Goal: Task Accomplishment & Management: Manage account settings

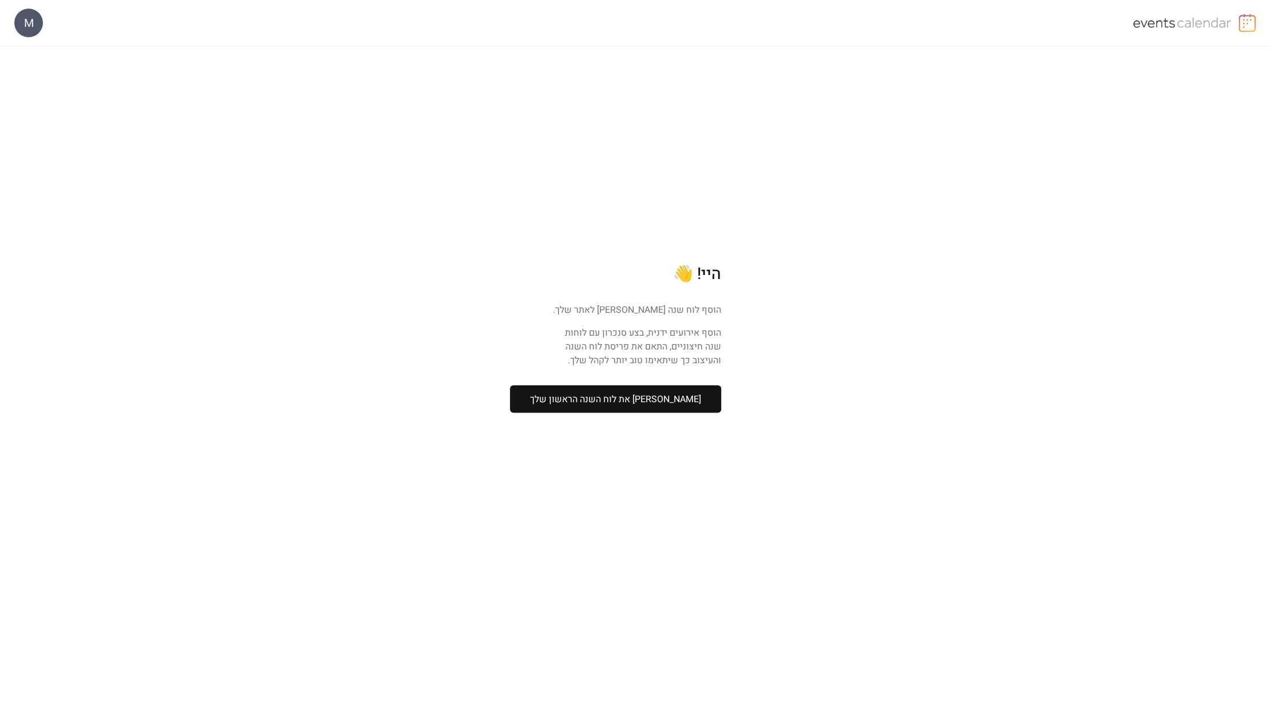
click at [710, 397] on button "[PERSON_NAME] את לוח השנה הראשון שלך" at bounding box center [615, 398] width 211 height 27
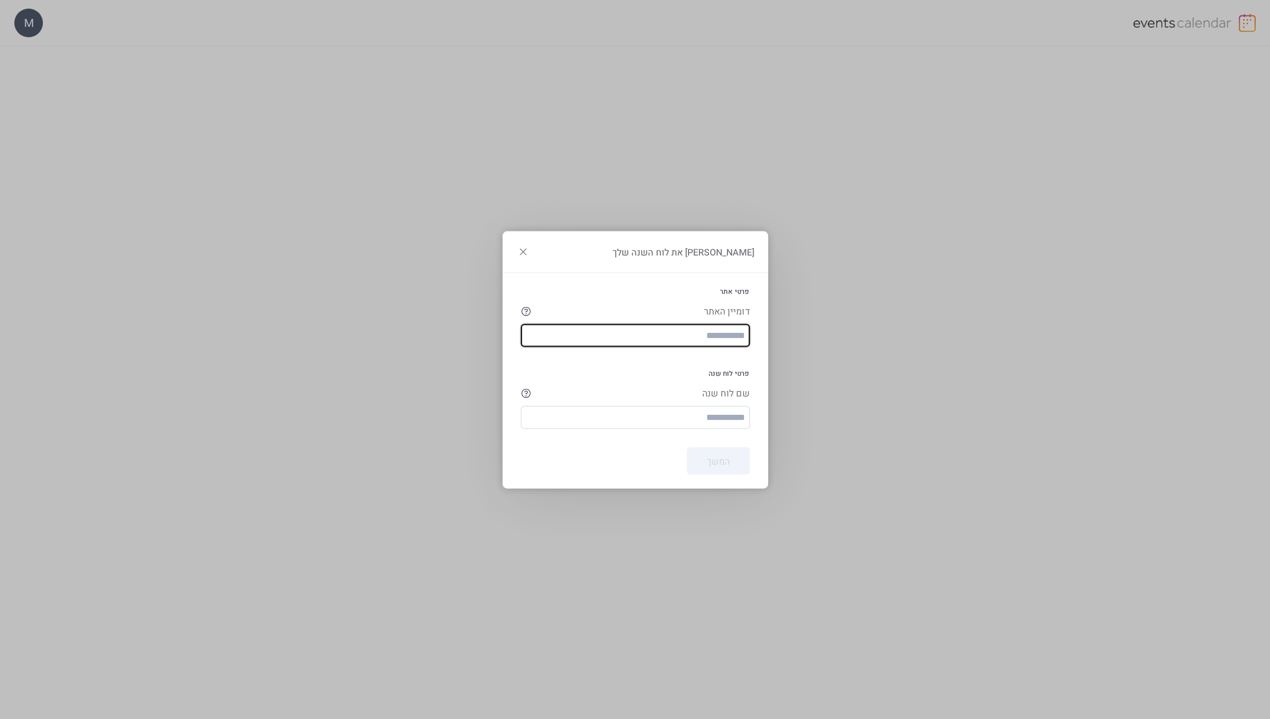
click at [726, 322] on div "דומיין האתר" at bounding box center [635, 325] width 229 height 42
click at [724, 332] on input "text" at bounding box center [635, 334] width 229 height 23
type input "**********"
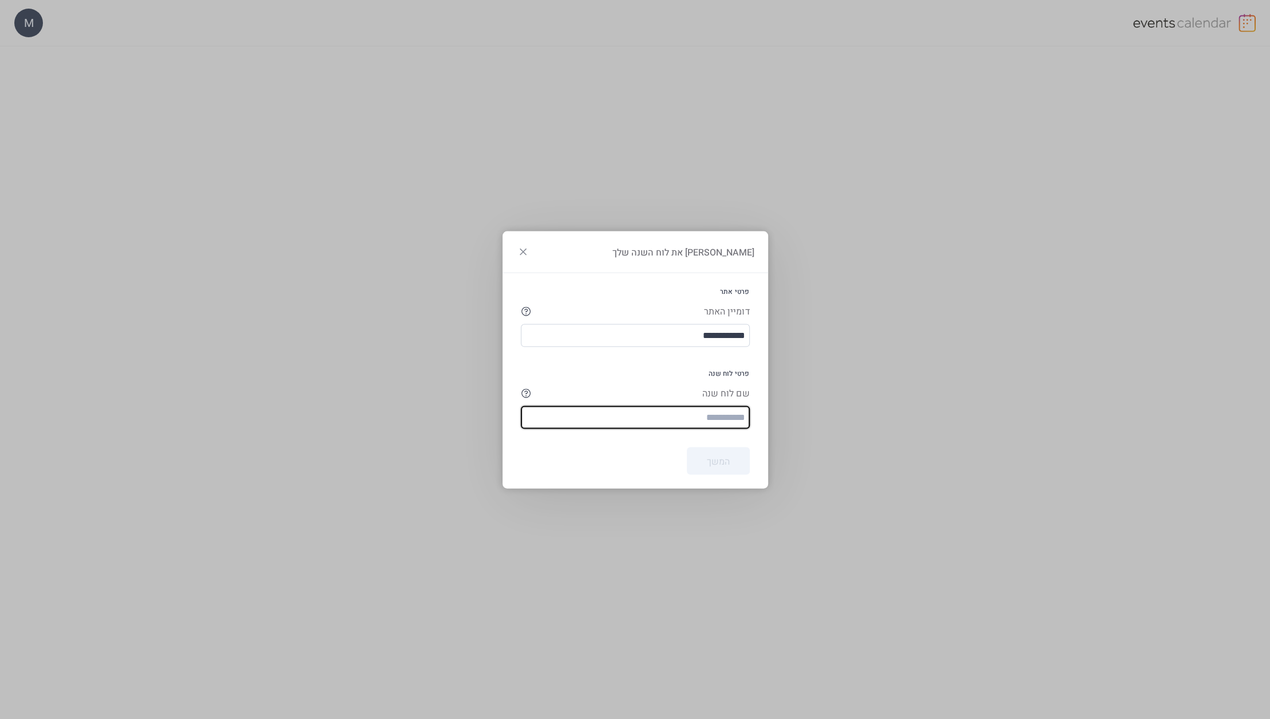
click at [610, 431] on div at bounding box center [635, 437] width 229 height 18
click at [607, 419] on input "text" at bounding box center [635, 416] width 229 height 23
type input "*********"
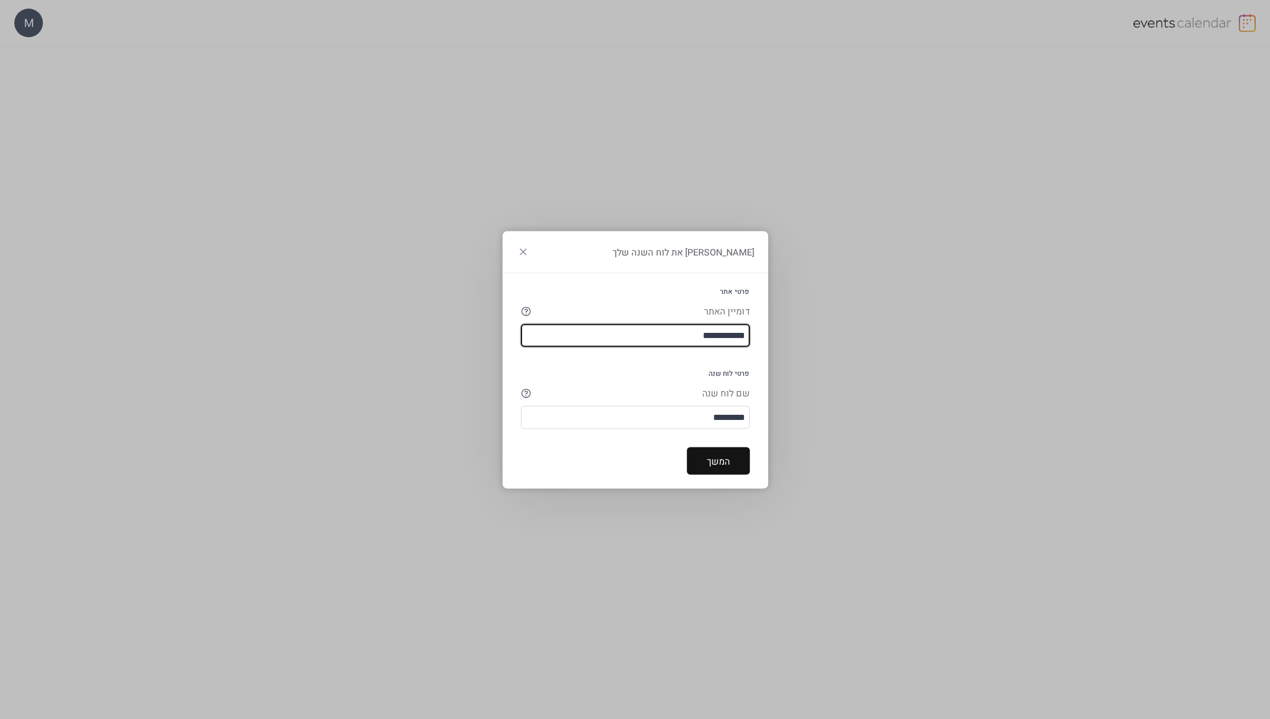
click at [721, 341] on input "**********" at bounding box center [635, 334] width 229 height 23
click at [521, 310] on icon at bounding box center [526, 311] width 10 height 10
click at [581, 334] on input "**********" at bounding box center [635, 334] width 229 height 23
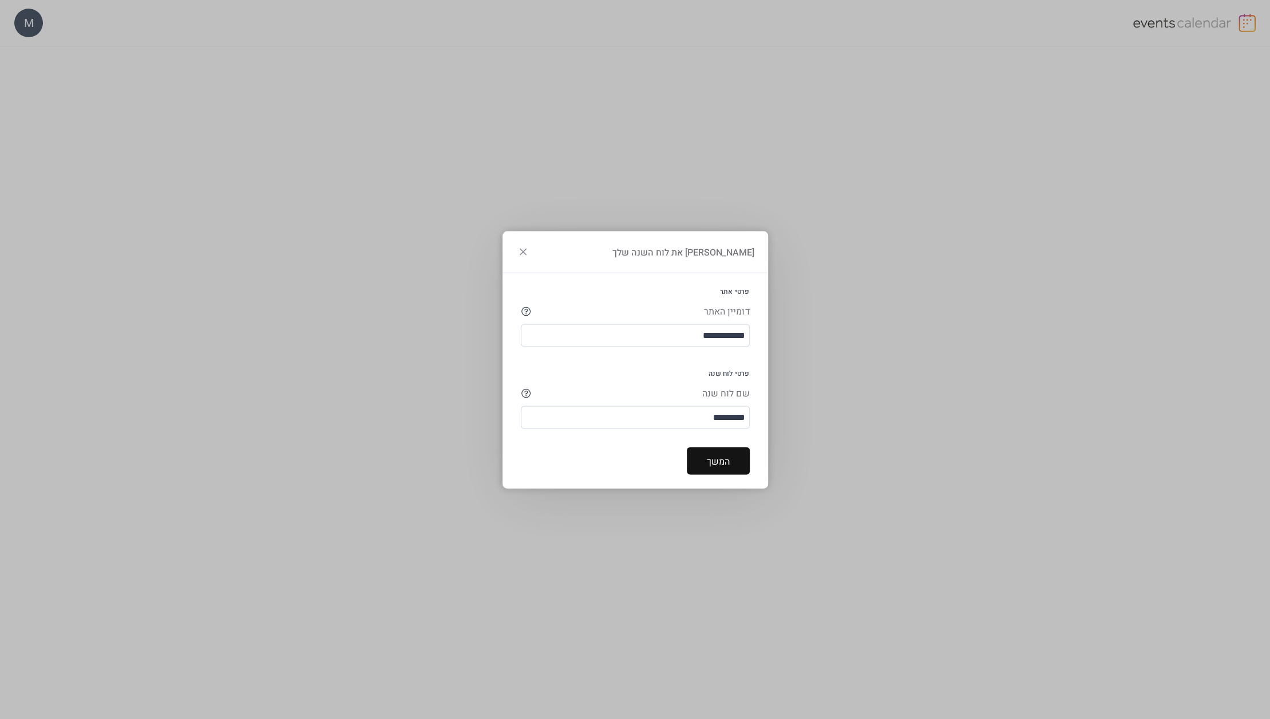
click at [696, 464] on button "המשך" at bounding box center [718, 460] width 63 height 27
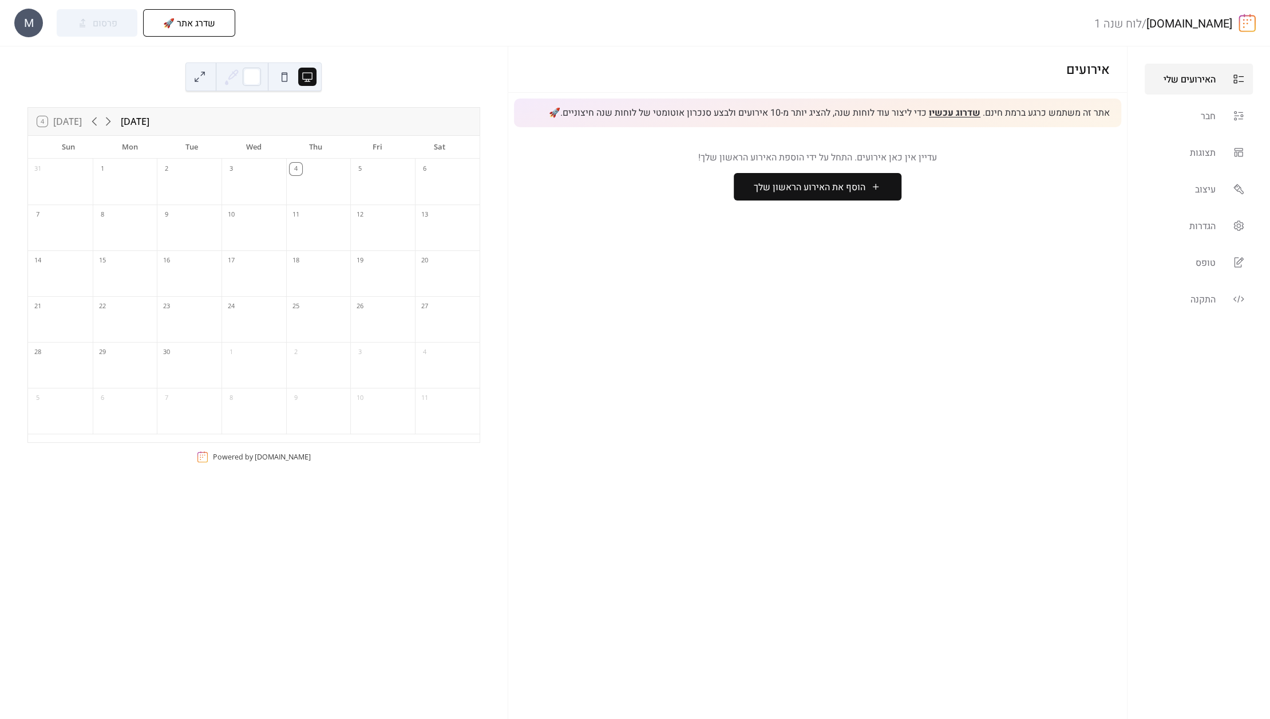
click at [1061, 112] on span "אתר זה משתמש כרגע ברמת חינם. שדרוג עכשיו כדי ליצור עוד לוחות שנה, להציג יותר מ-…" at bounding box center [829, 112] width 561 height 13
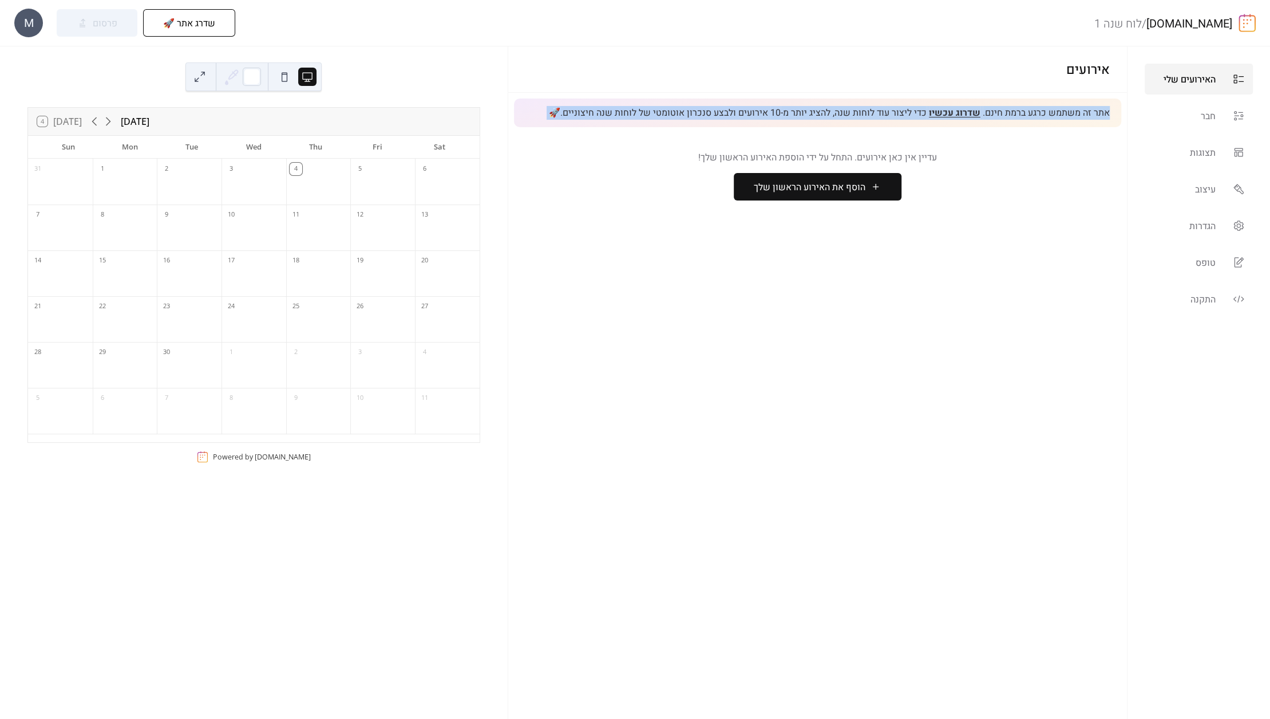
click at [1061, 112] on span "אתר זה משתמש כרגע ברמת חינם. שדרוג עכשיו כדי ליצור עוד לוחות שנה, להציג יותר מ-…" at bounding box center [829, 112] width 561 height 13
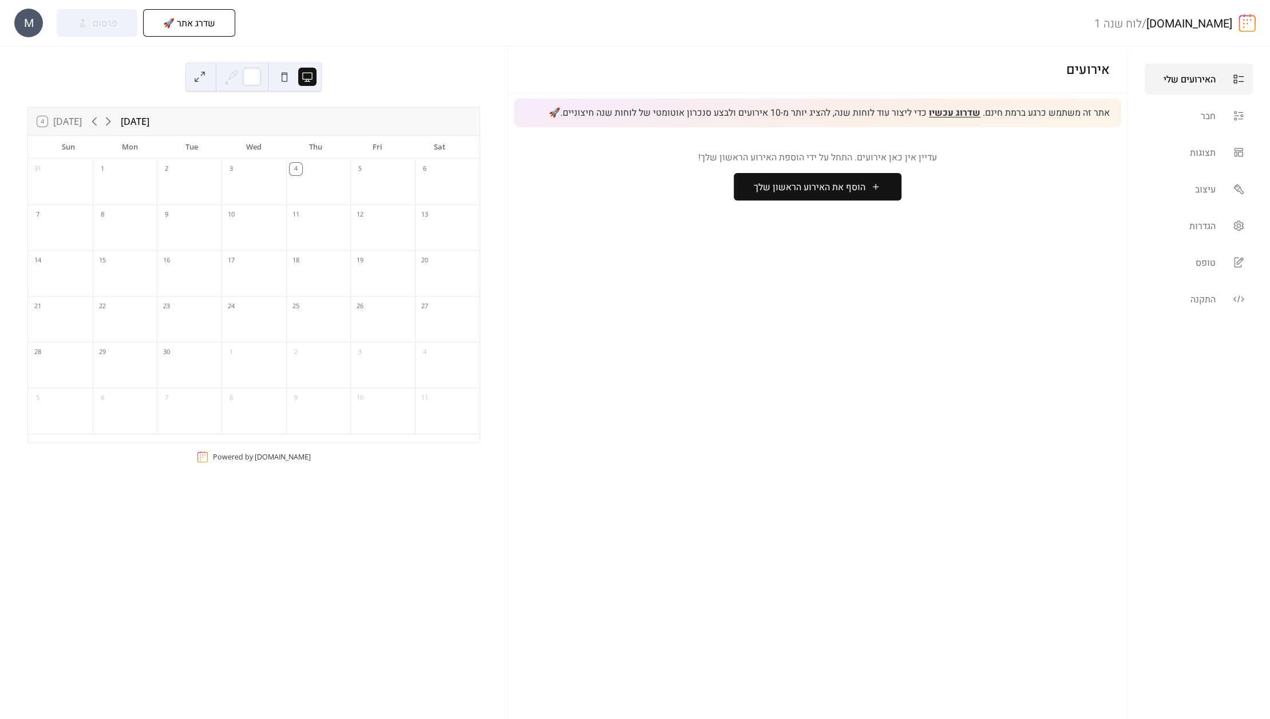
click at [1033, 254] on div "אירועים אתר זה משתמש כרגע ברמת חינם. שדרוג עכשיו כדי ליצור עוד לוחות שנה, להציג…" at bounding box center [817, 382] width 619 height 672
click at [1222, 123] on link "חבר" at bounding box center [1199, 115] width 108 height 31
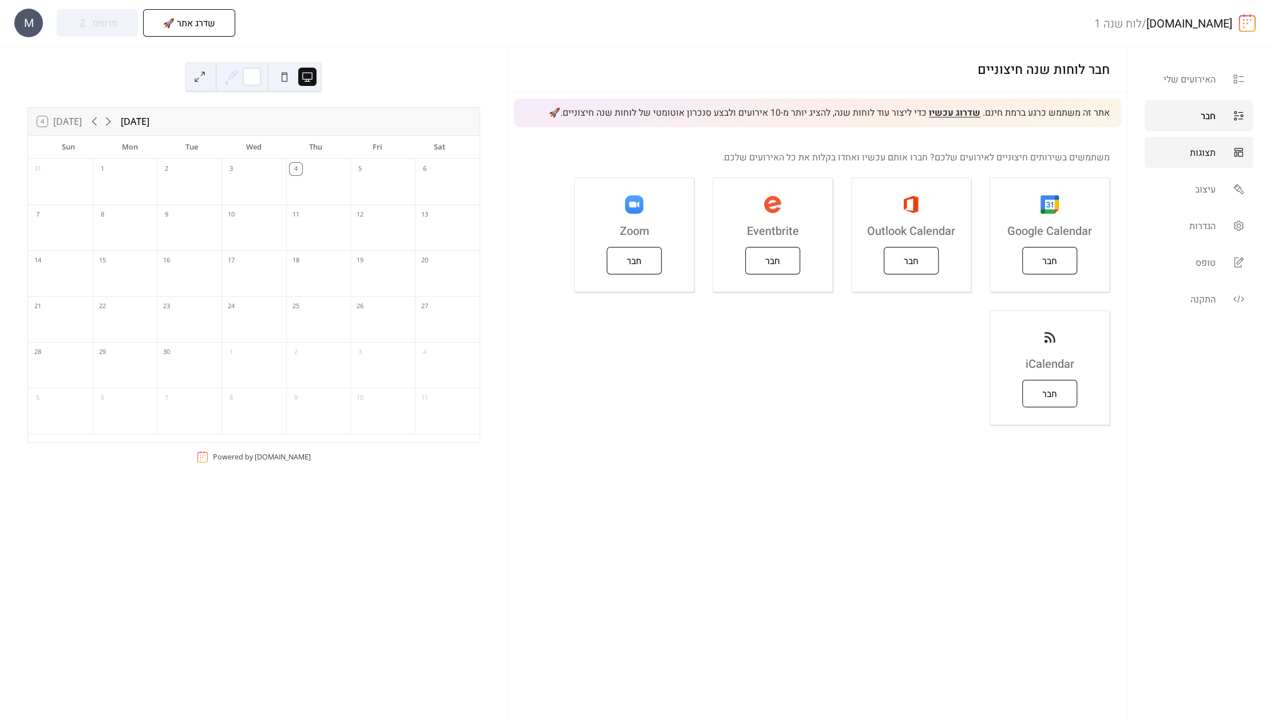
click at [1205, 154] on span "תצוגות" at bounding box center [1203, 153] width 26 height 14
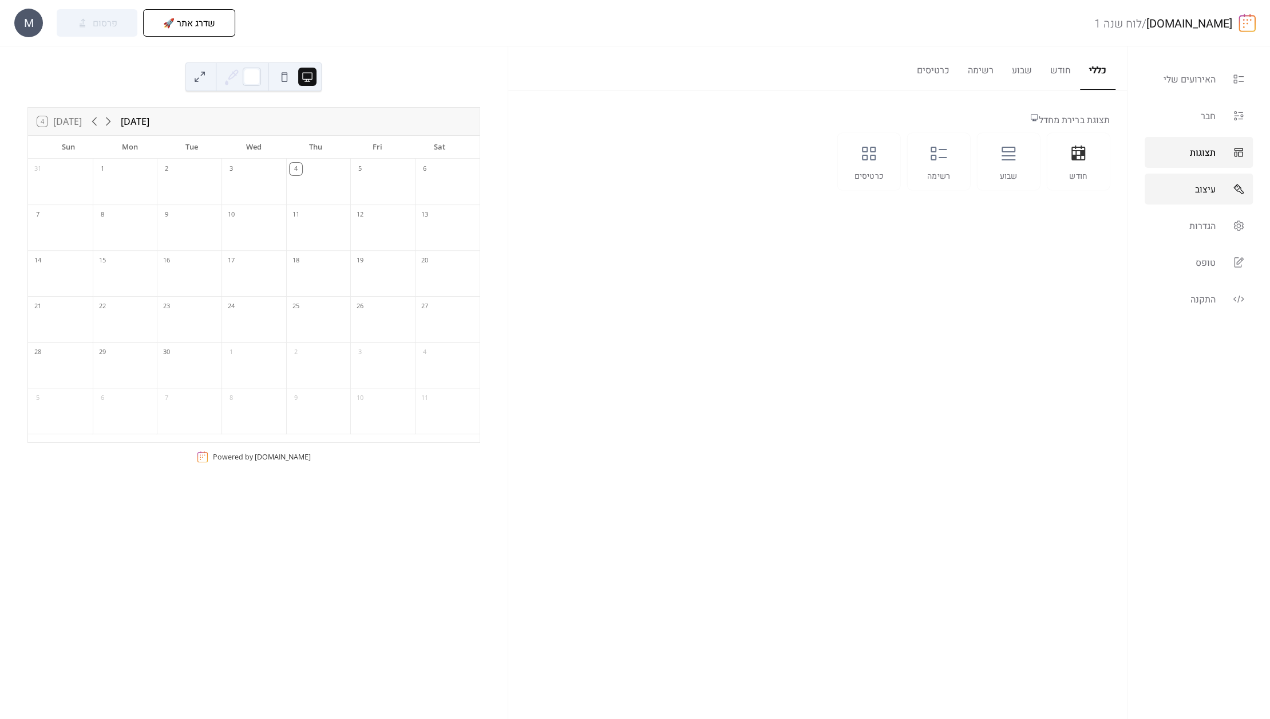
click at [1209, 180] on link "עיצוב" at bounding box center [1199, 188] width 108 height 31
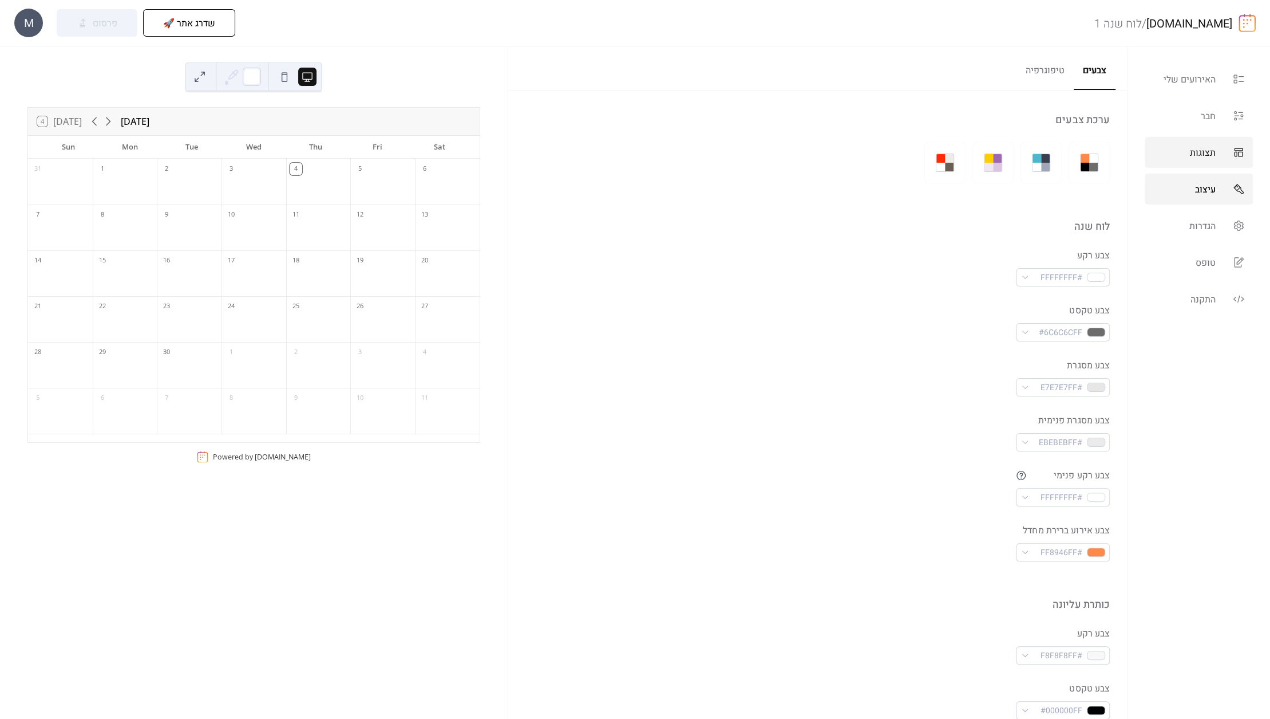
click at [1195, 160] on link "תצוגות" at bounding box center [1199, 152] width 108 height 31
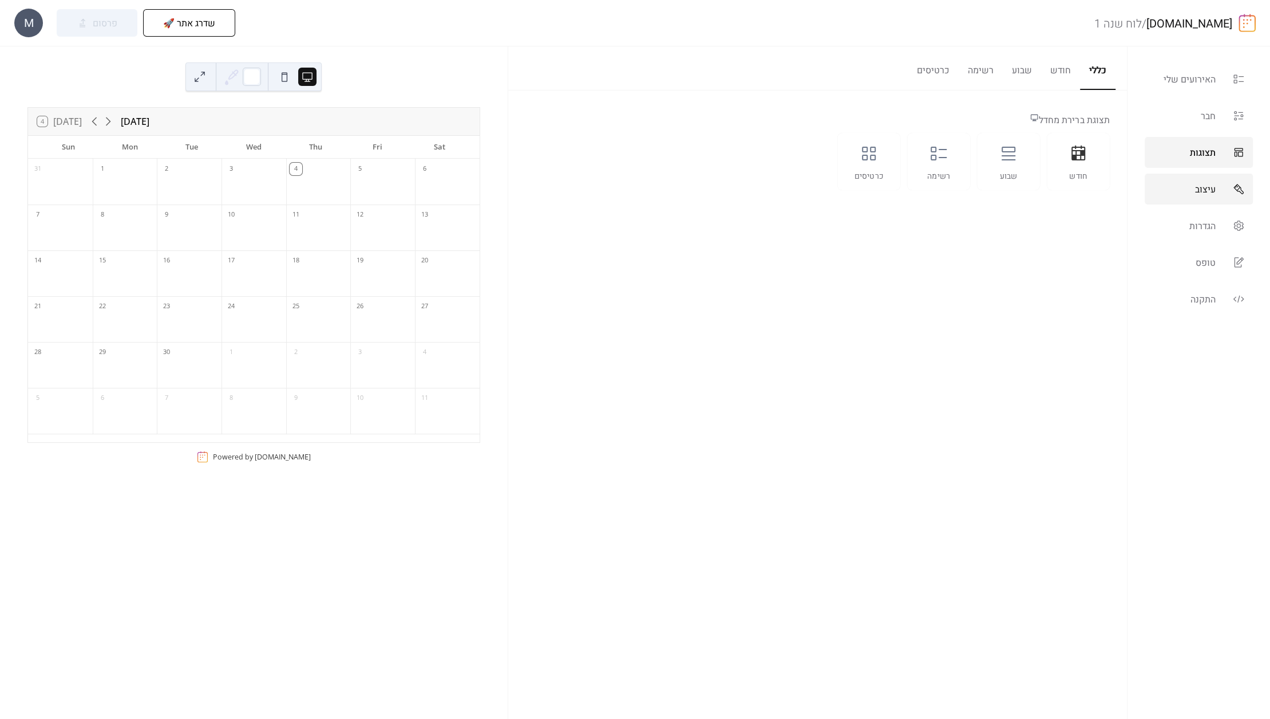
click at [1197, 187] on span "עיצוב" at bounding box center [1205, 190] width 21 height 14
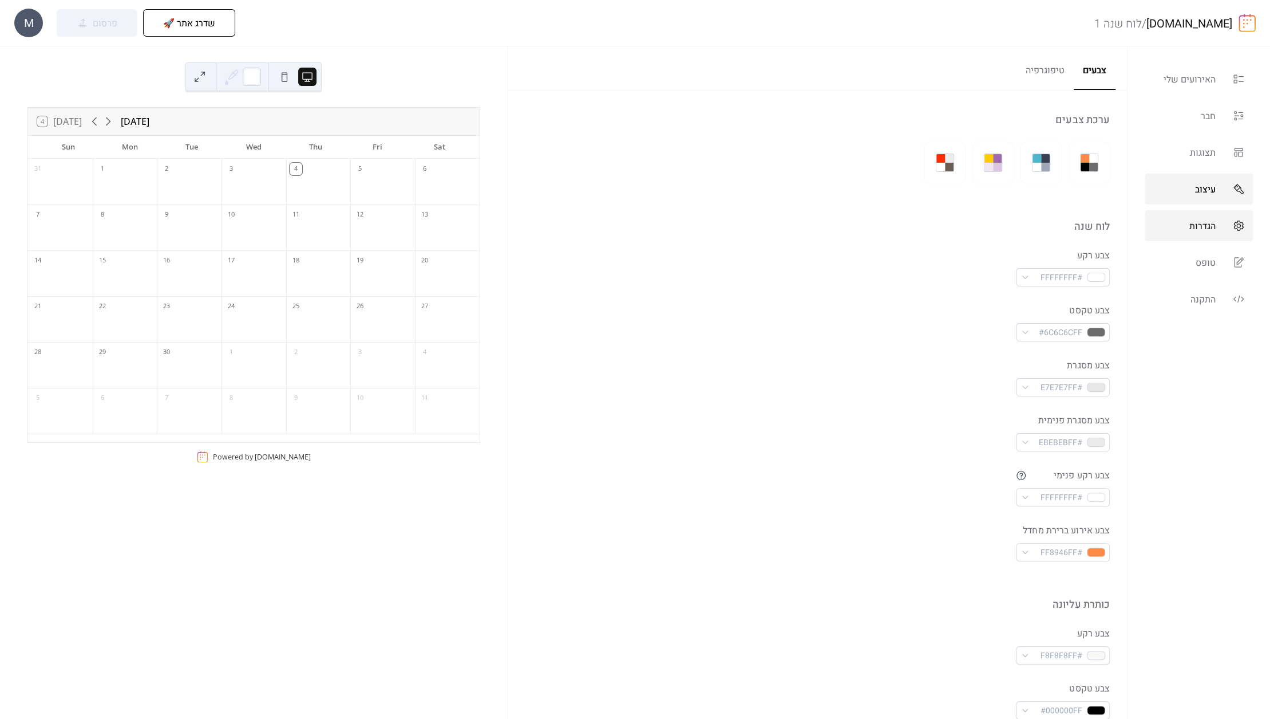
click at [1199, 236] on link "הגדרות" at bounding box center [1199, 225] width 108 height 31
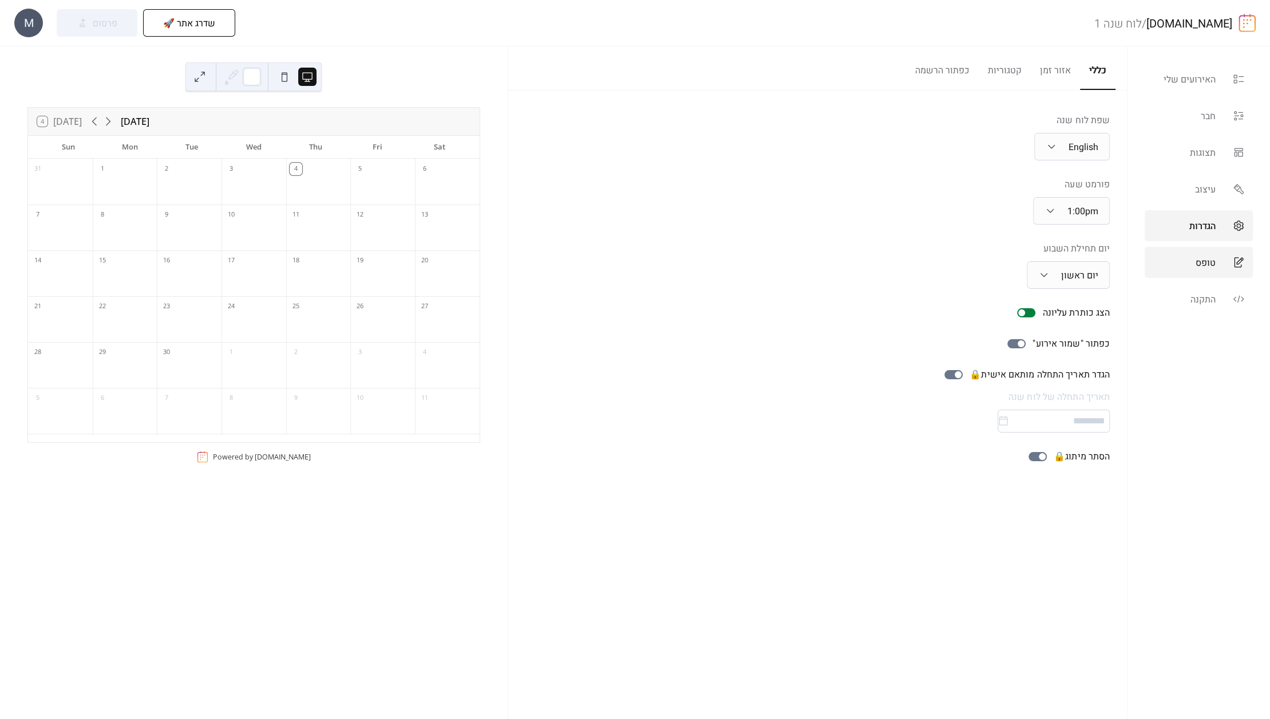
click at [1197, 259] on span "טופס" at bounding box center [1206, 263] width 20 height 14
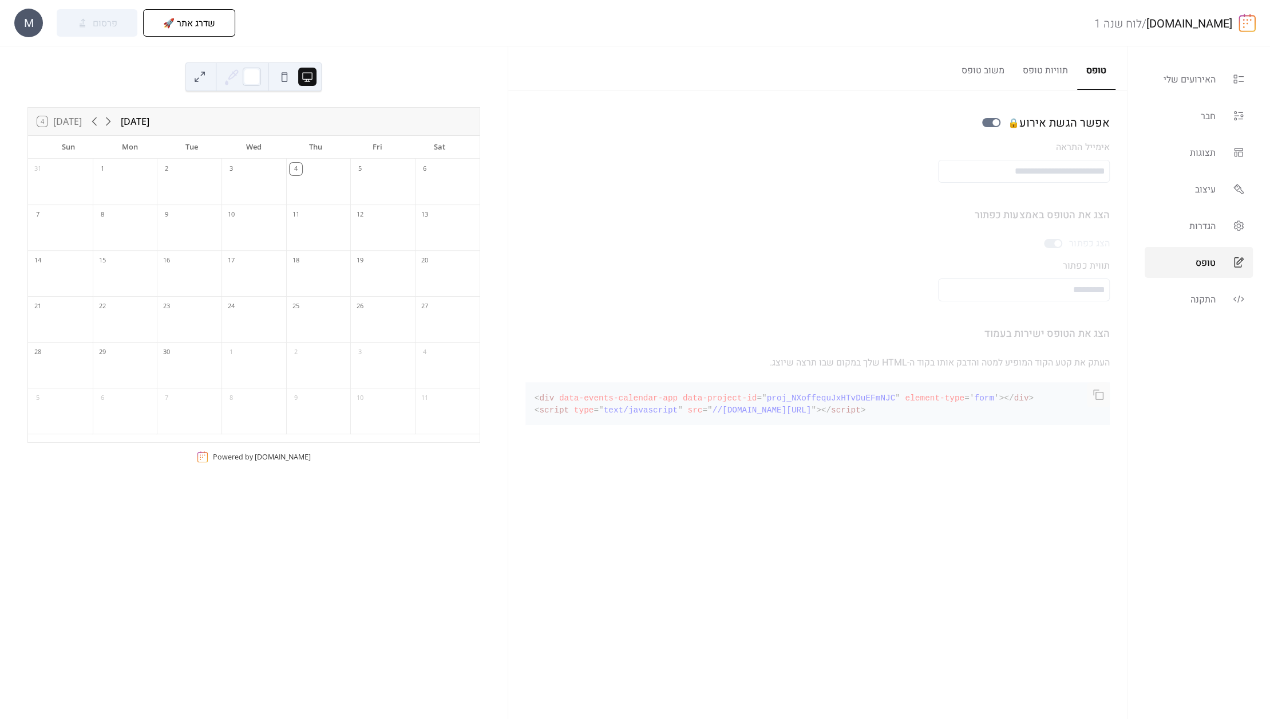
click at [1195, 280] on ul "האירועים שלי חבר תצוגות עיצוב הגדרות טופס התקנה" at bounding box center [1199, 189] width 108 height 251
click at [1200, 301] on span "התקנה" at bounding box center [1203, 300] width 25 height 14
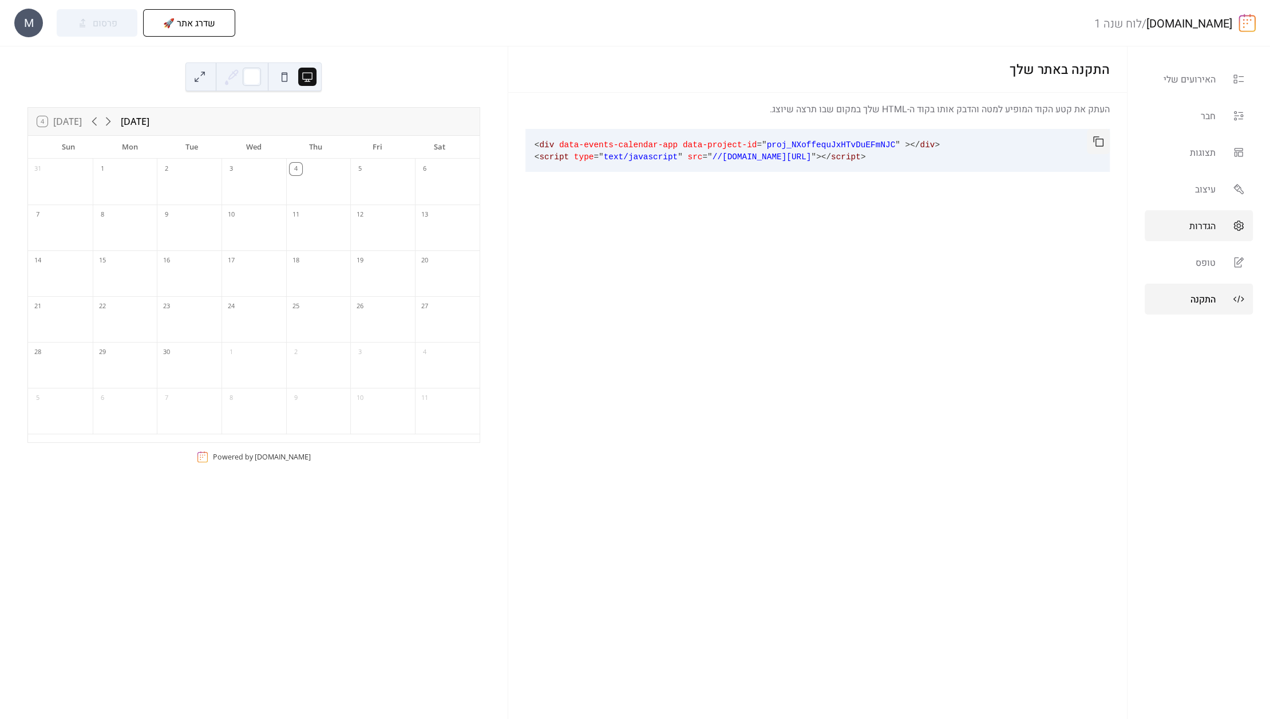
click at [1199, 227] on span "הגדרות" at bounding box center [1203, 226] width 26 height 14
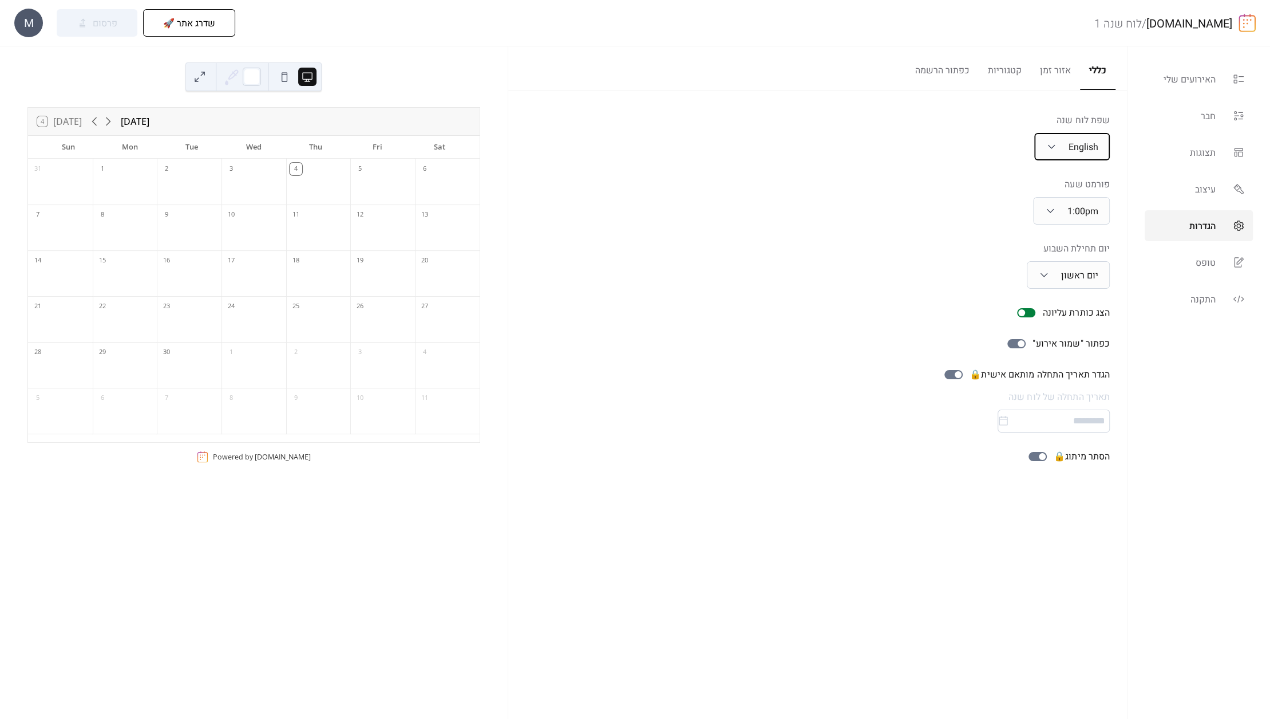
click at [1086, 155] on div "English" at bounding box center [1073, 146] width 76 height 27
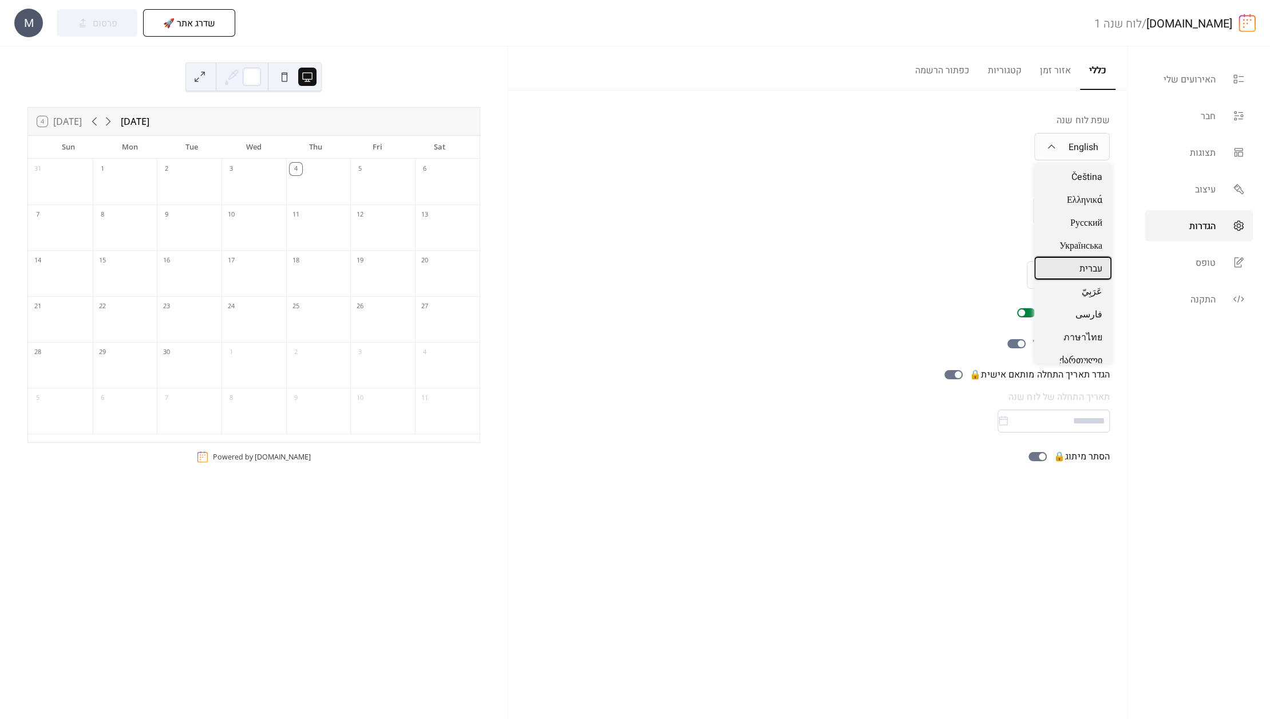
click at [1085, 265] on span "עברית" at bounding box center [1091, 269] width 23 height 14
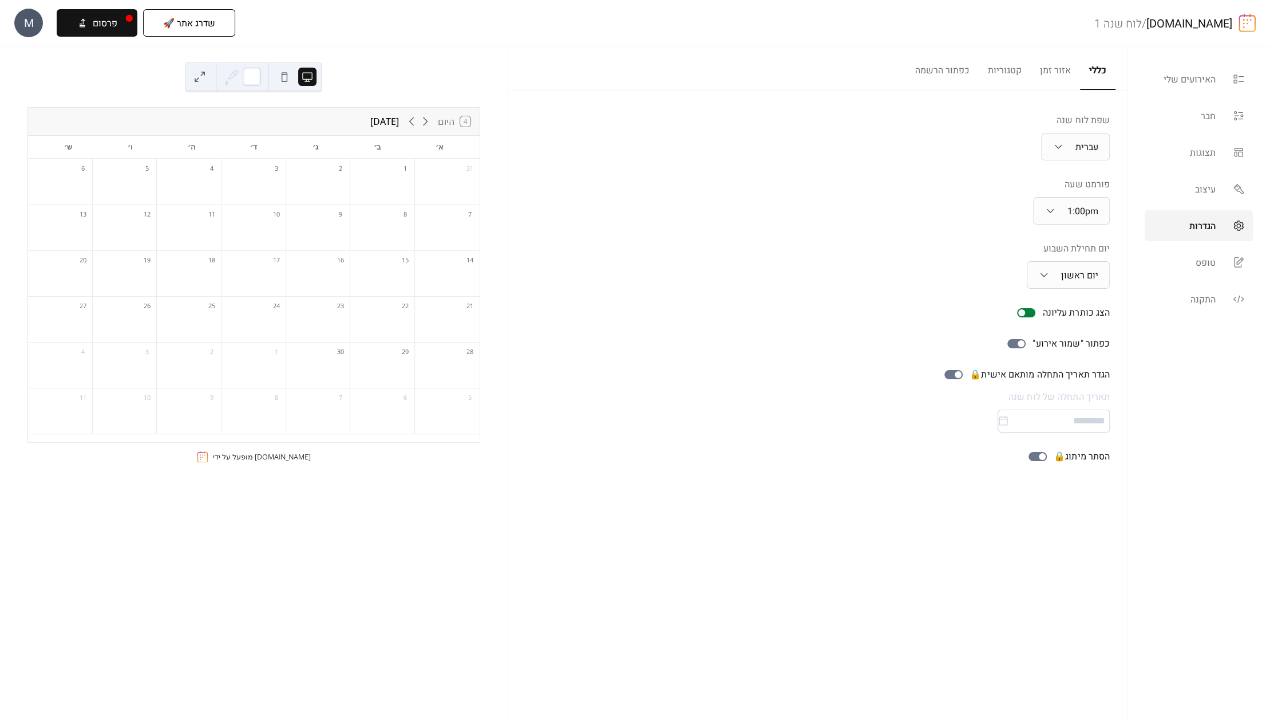
click at [290, 79] on button at bounding box center [284, 77] width 18 height 18
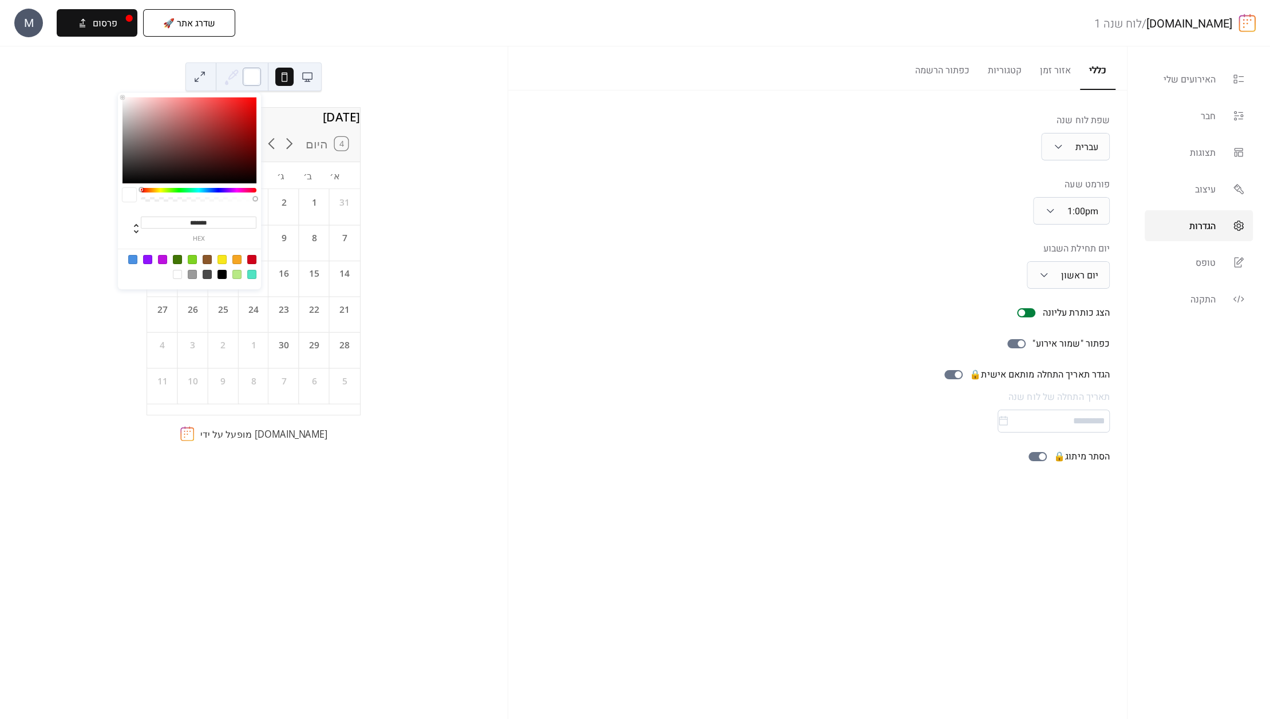
click at [245, 76] on div at bounding box center [252, 77] width 18 height 18
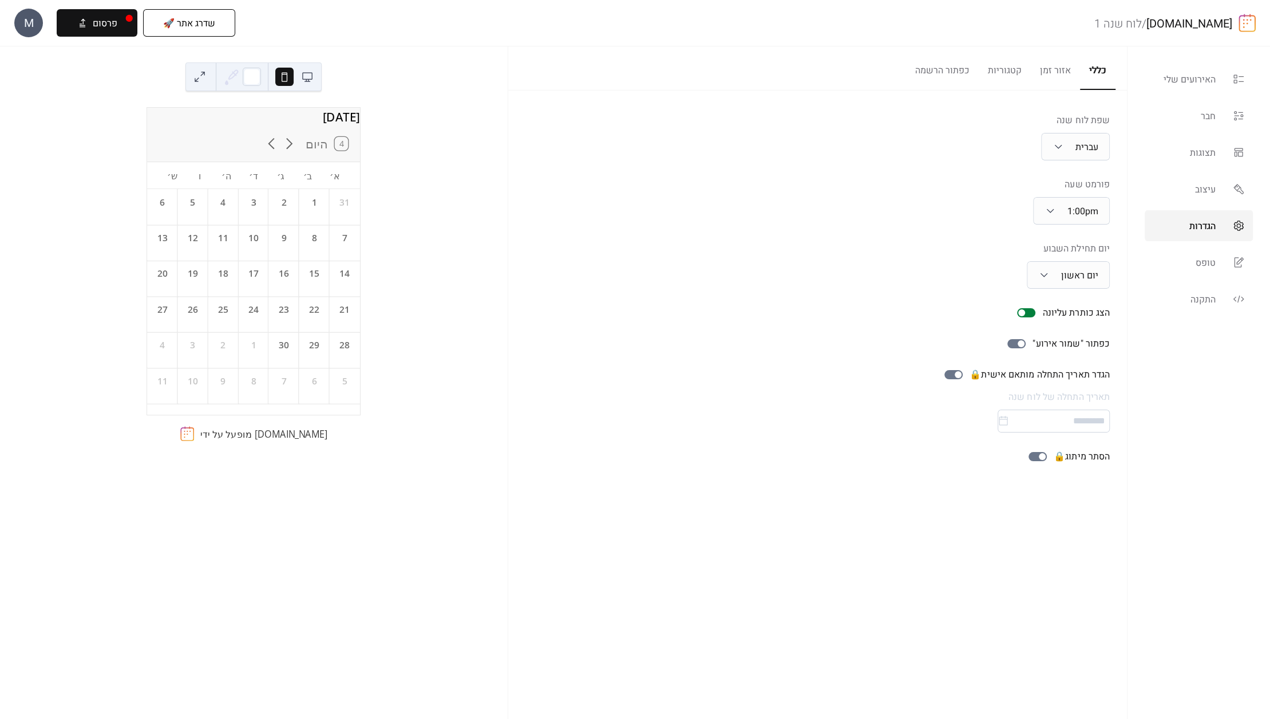
click at [207, 76] on button at bounding box center [200, 77] width 18 height 18
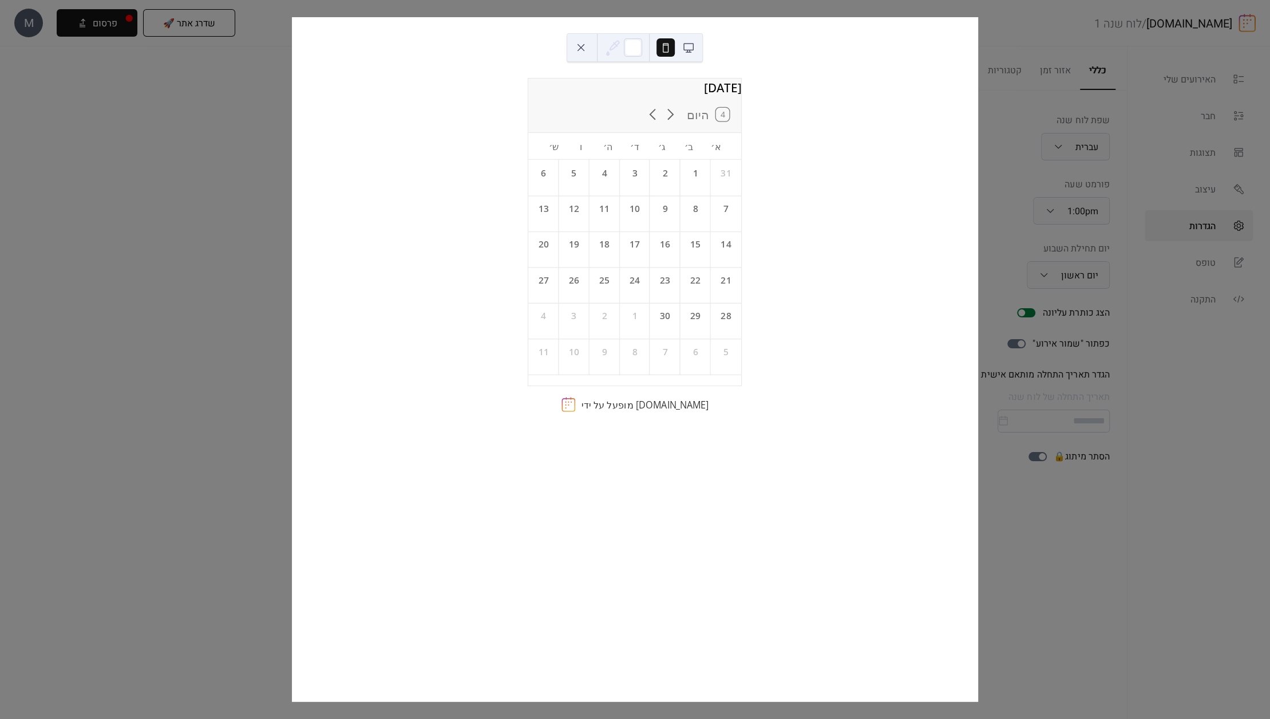
click at [682, 55] on button at bounding box center [689, 47] width 18 height 18
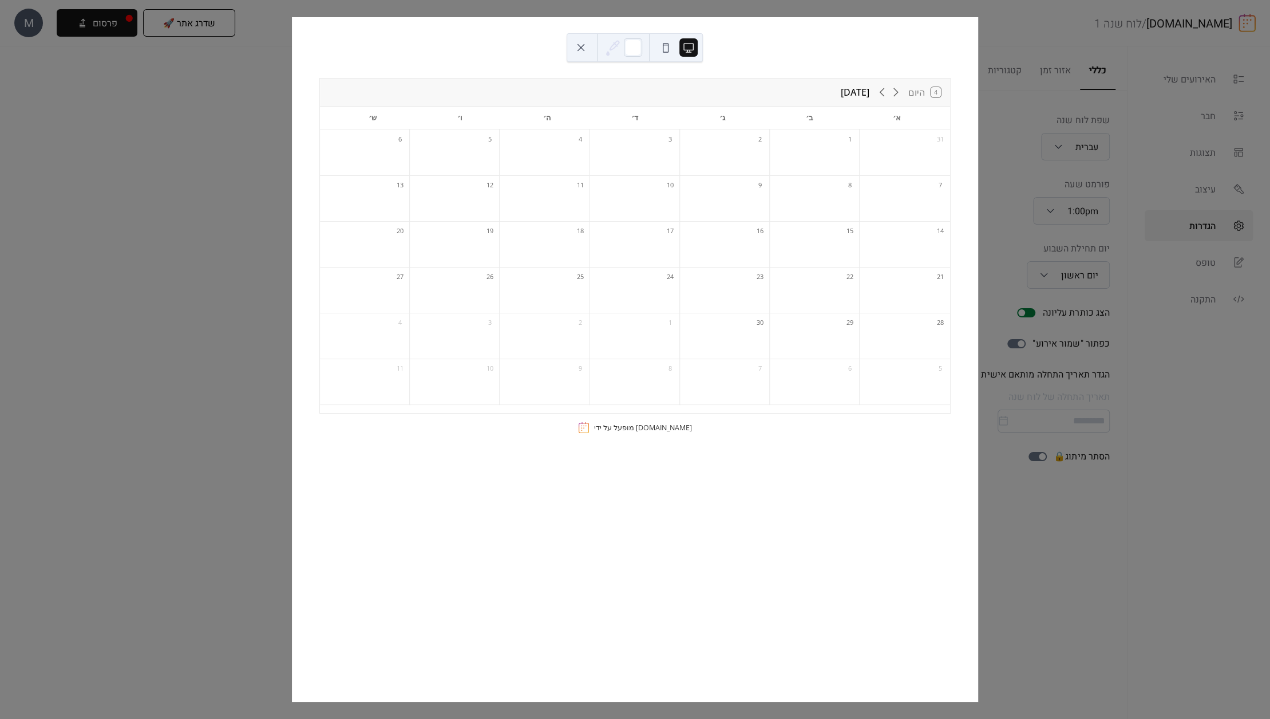
click at [579, 50] on button at bounding box center [581, 47] width 18 height 18
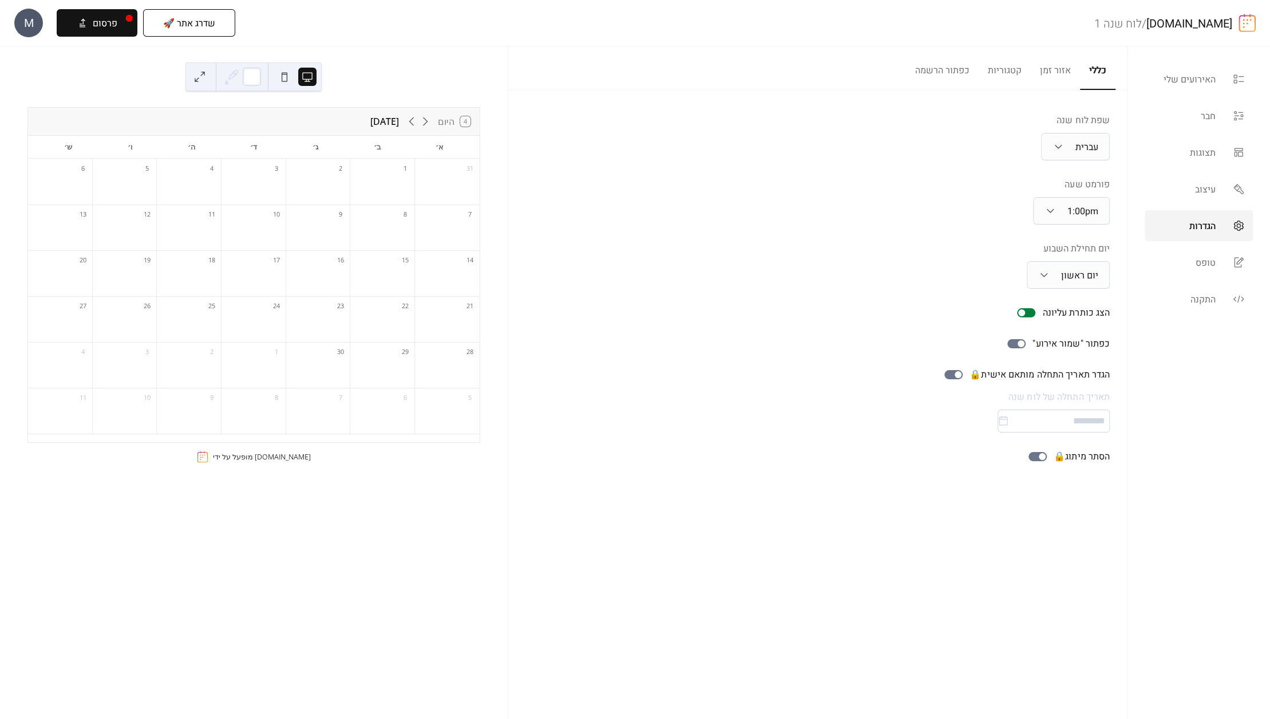
click at [1245, 20] on img at bounding box center [1247, 23] width 17 height 18
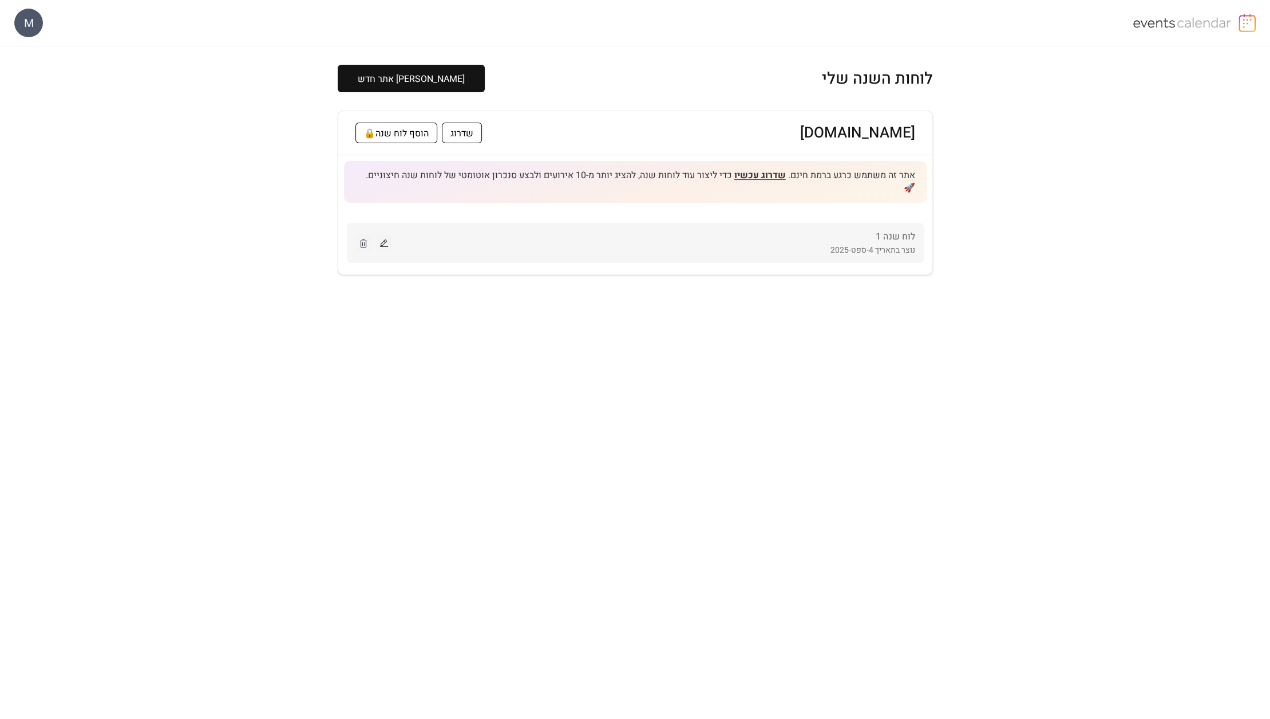
click at [568, 243] on div "נוצר בתאריך 4-ספט-2025" at bounding box center [653, 250] width 523 height 14
click at [609, 192] on div "[DOMAIN_NAME] שדרוג הוסף לוח שנה 🔒 אתר זה משתמש כרגע ברמת חינם. שדרוג עכשיו כדי…" at bounding box center [635, 192] width 595 height 164
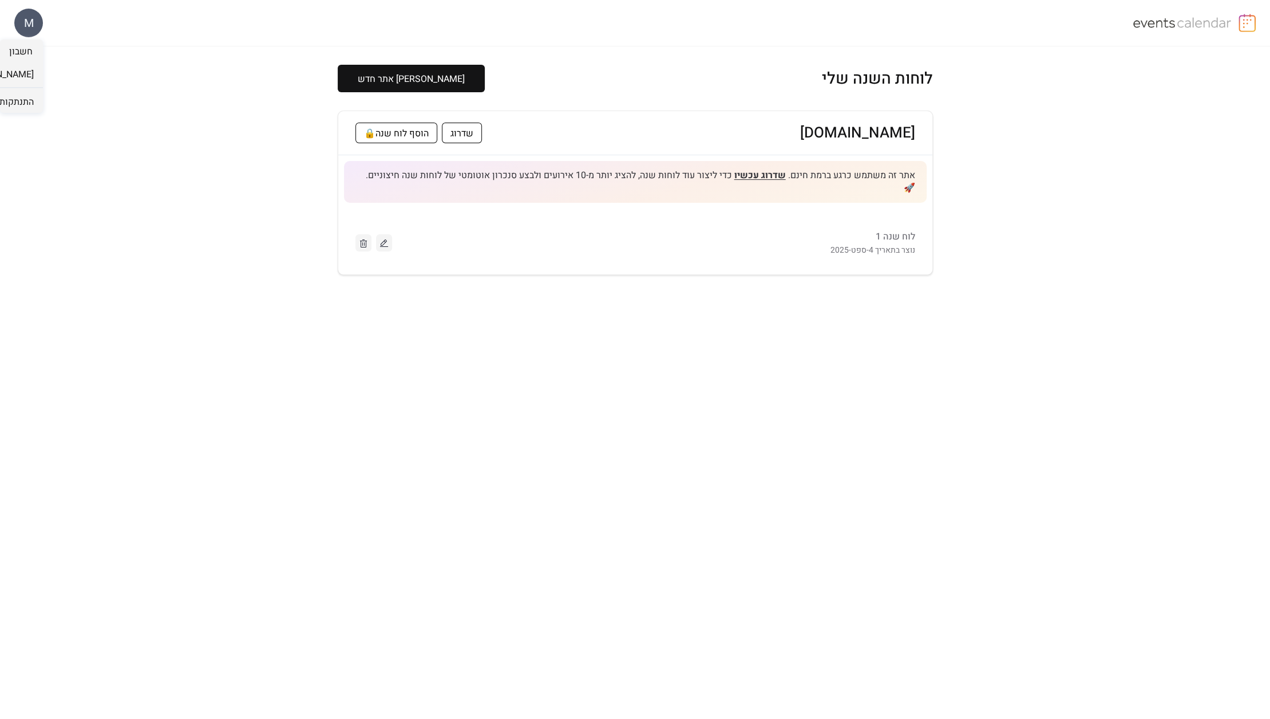
click at [20, 18] on div "M" at bounding box center [28, 23] width 29 height 29
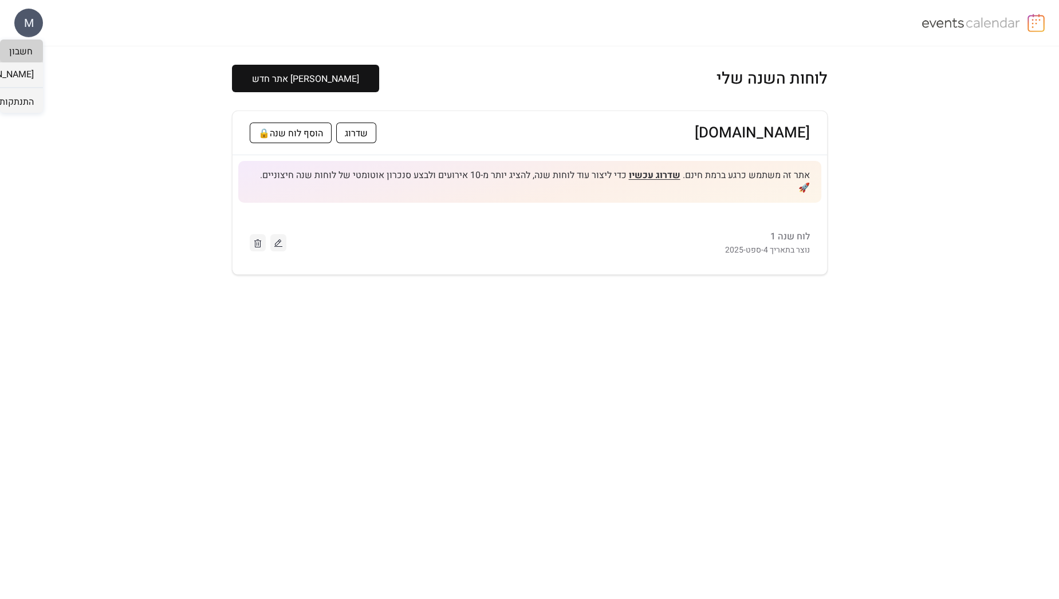
click at [33, 56] on link "חשבון" at bounding box center [21, 51] width 43 height 23
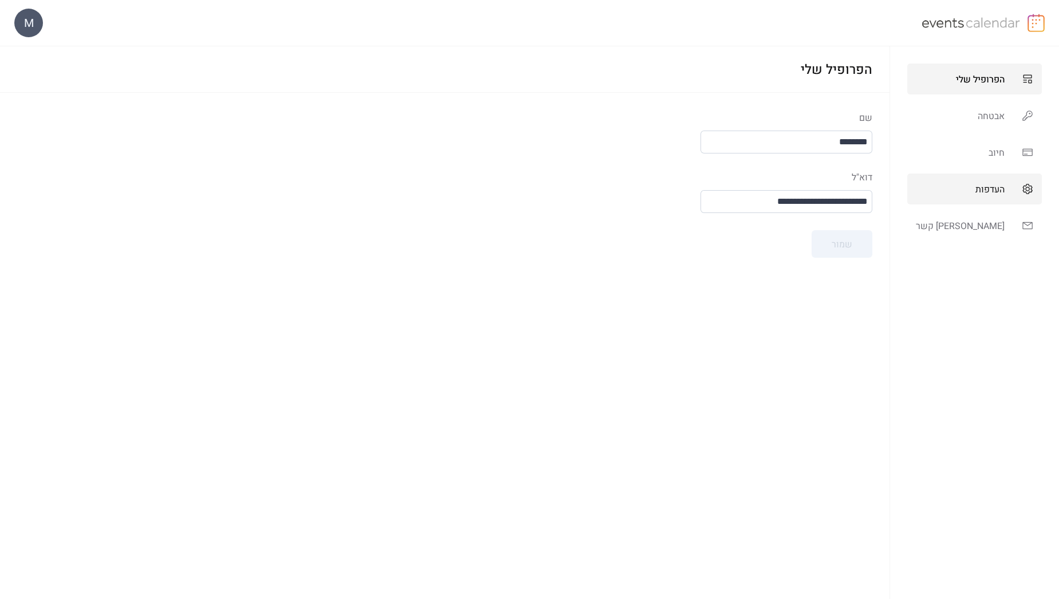
click at [995, 183] on span "העדפות" at bounding box center [989, 190] width 29 height 14
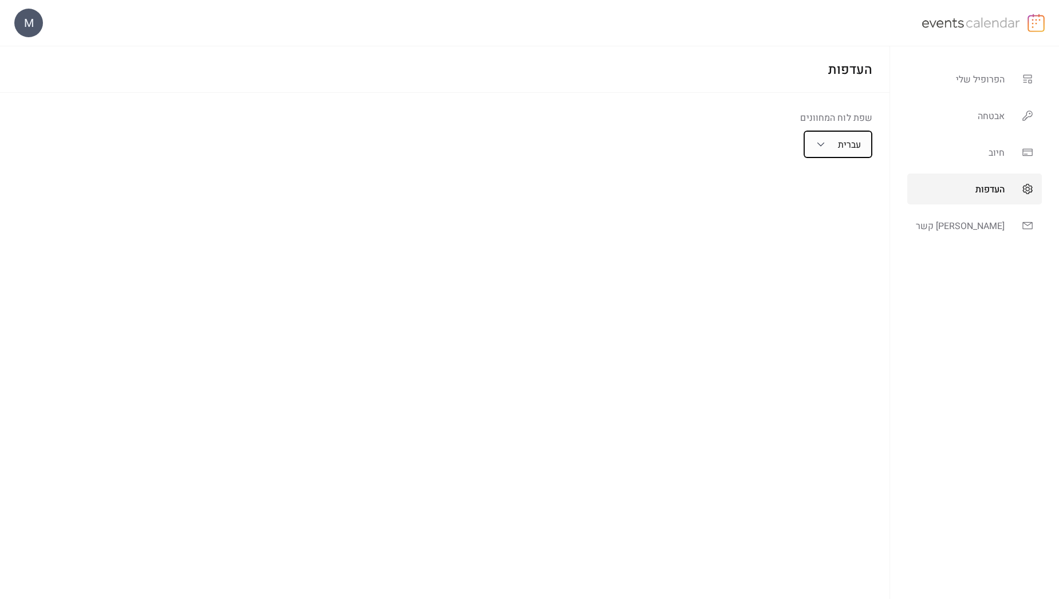
click at [861, 144] on span "עברית" at bounding box center [849, 145] width 23 height 14
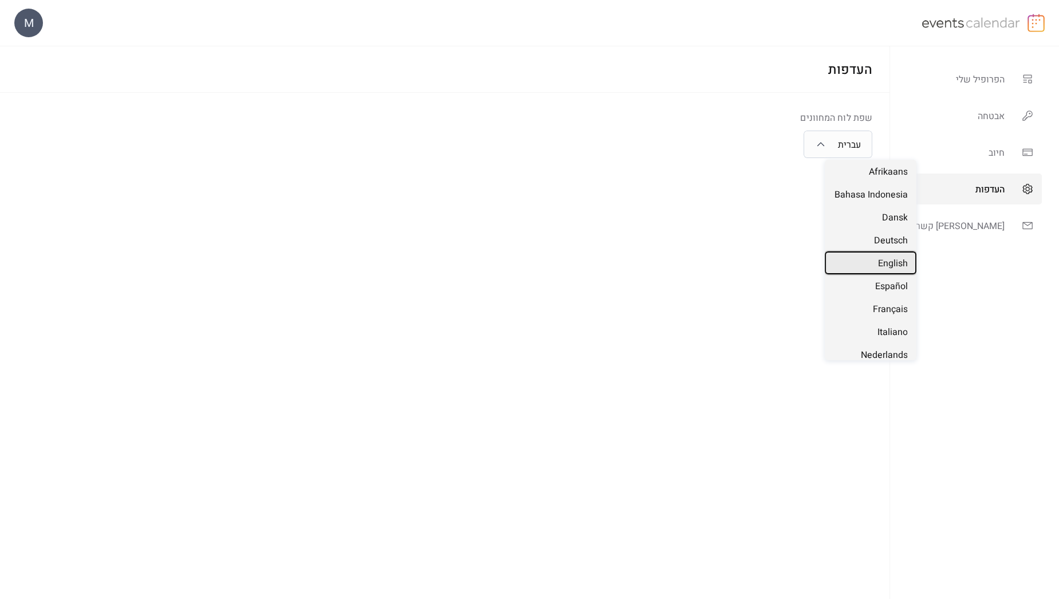
click at [900, 264] on span "English" at bounding box center [892, 263] width 30 height 14
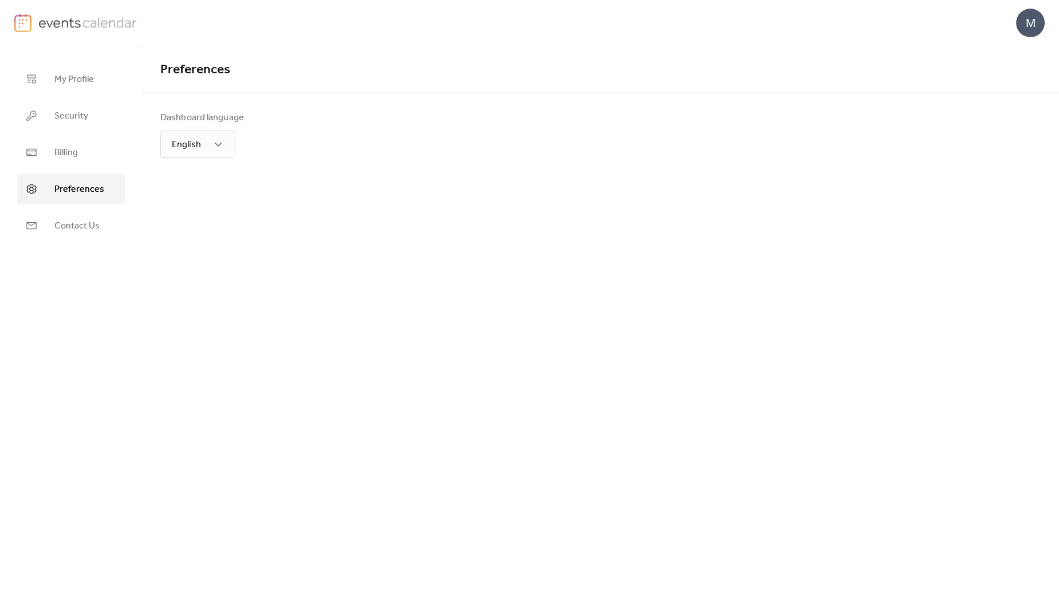
click at [34, 25] on link at bounding box center [75, 23] width 123 height 18
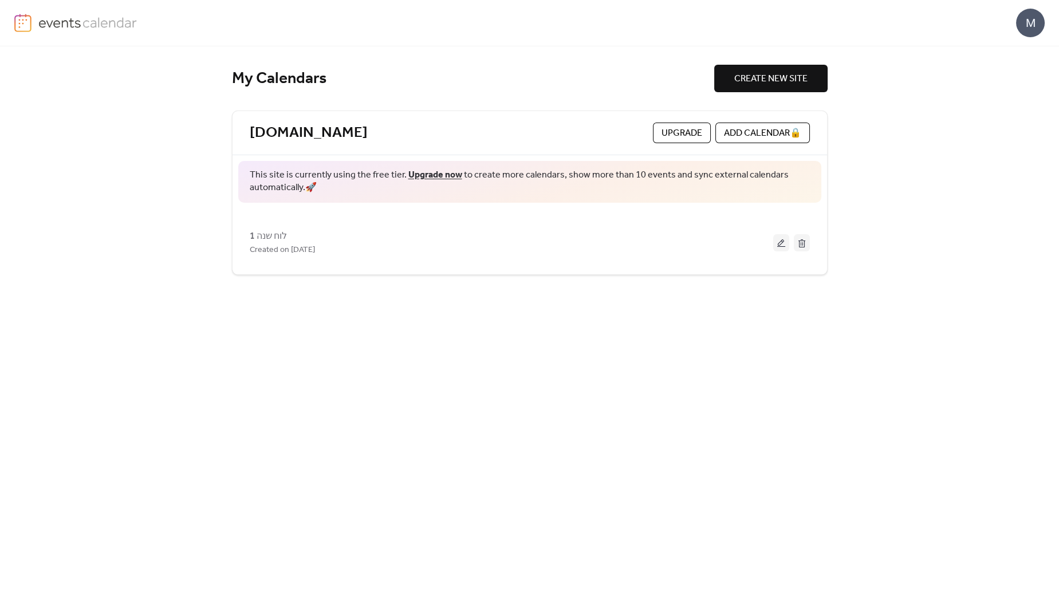
click at [1023, 22] on div "M" at bounding box center [1030, 23] width 29 height 29
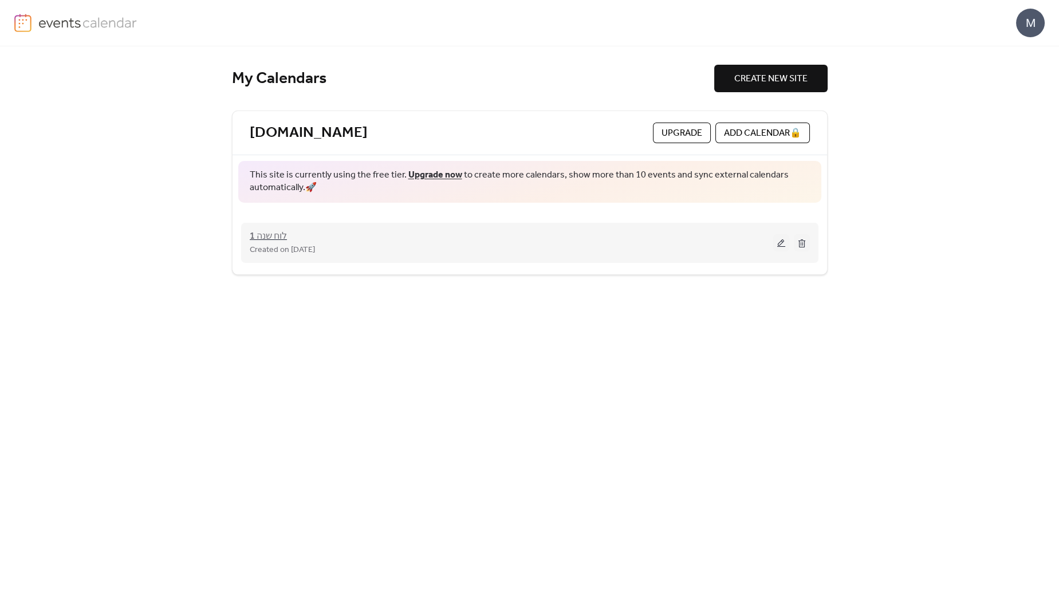
click at [258, 238] on span "לוח שנה 1" at bounding box center [268, 237] width 37 height 14
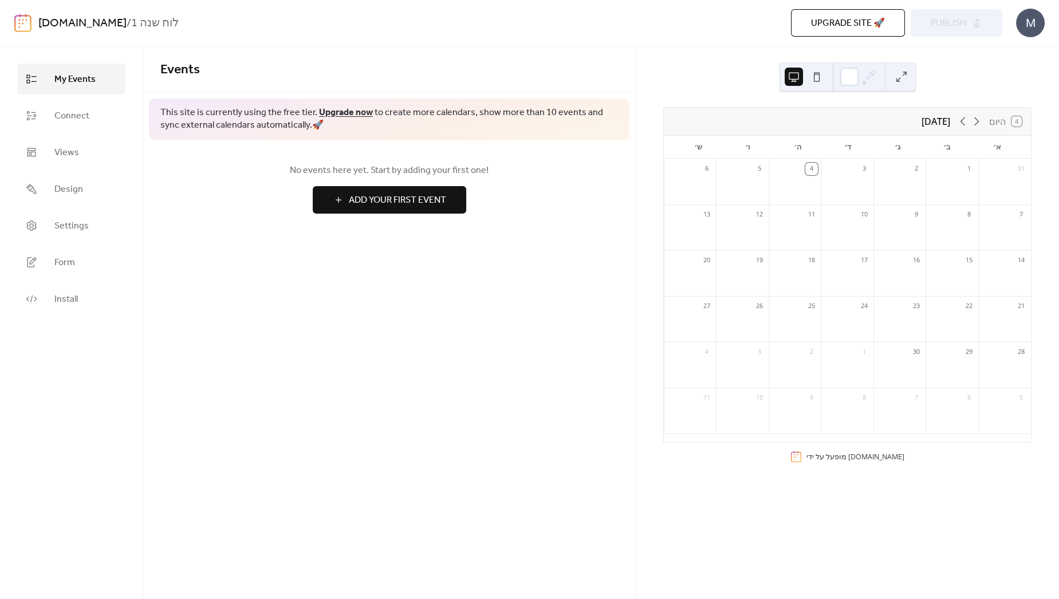
click at [24, 21] on img at bounding box center [22, 23] width 17 height 18
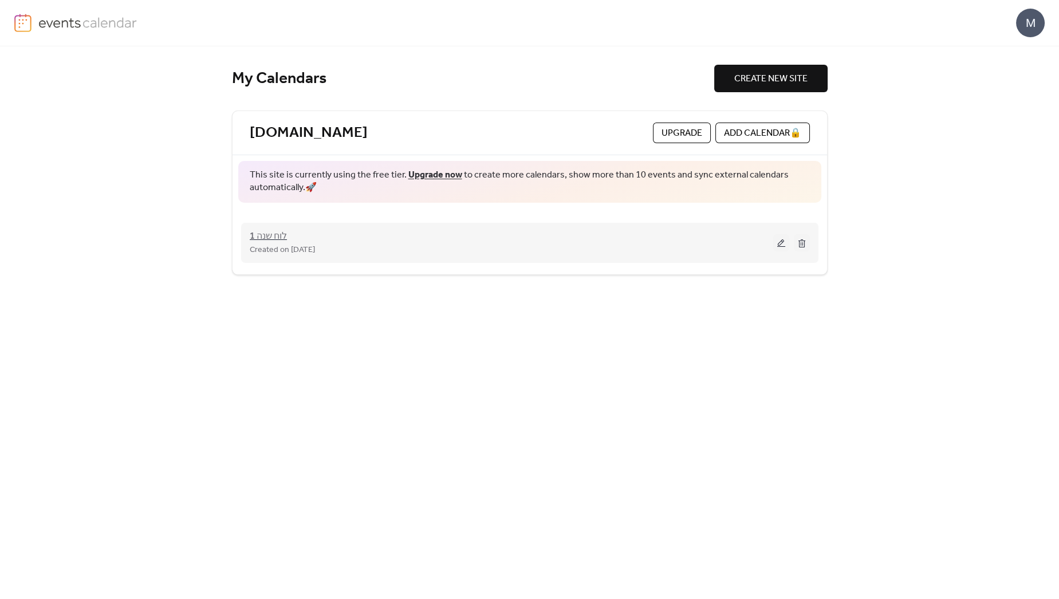
click at [262, 230] on span "לוח שנה 1" at bounding box center [268, 237] width 37 height 14
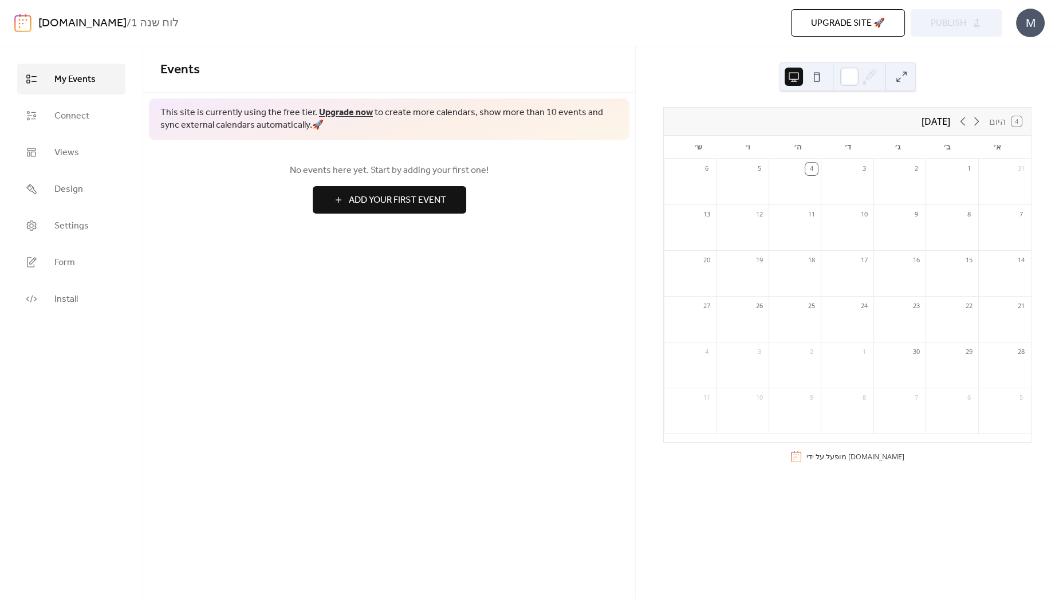
click at [29, 15] on img at bounding box center [22, 23] width 17 height 18
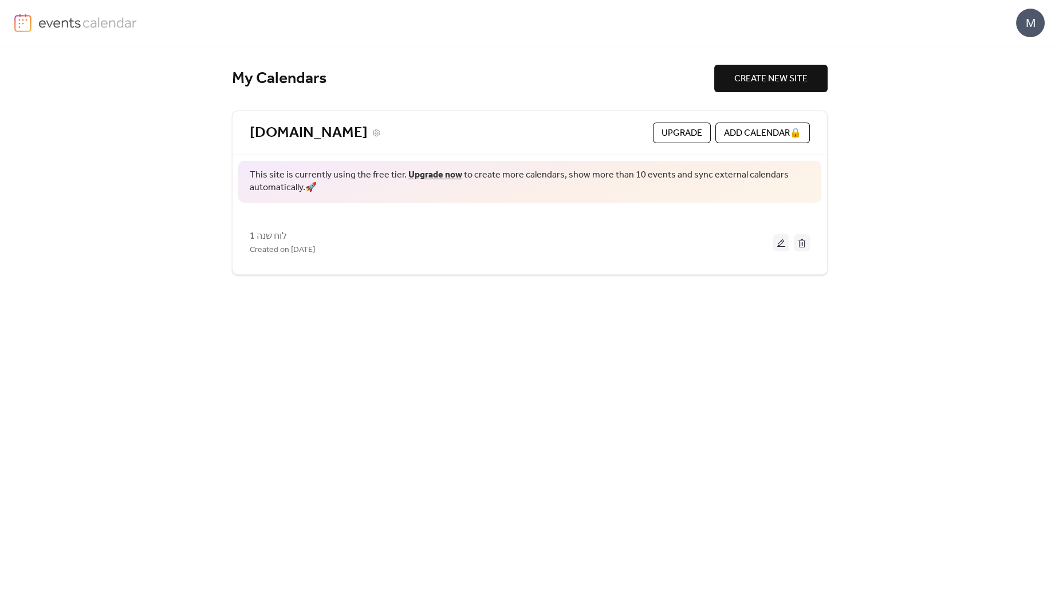
click at [299, 132] on link "[DOMAIN_NAME]" at bounding box center [309, 133] width 118 height 19
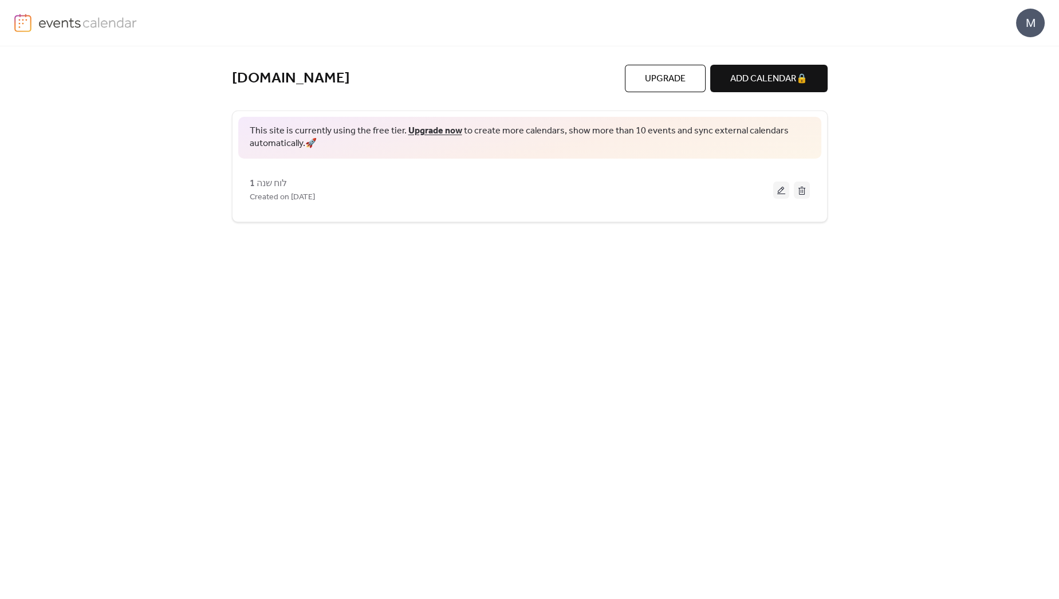
click at [1020, 29] on div "M" at bounding box center [1030, 23] width 29 height 29
click at [1008, 51] on span "Account" at bounding box center [1007, 52] width 34 height 14
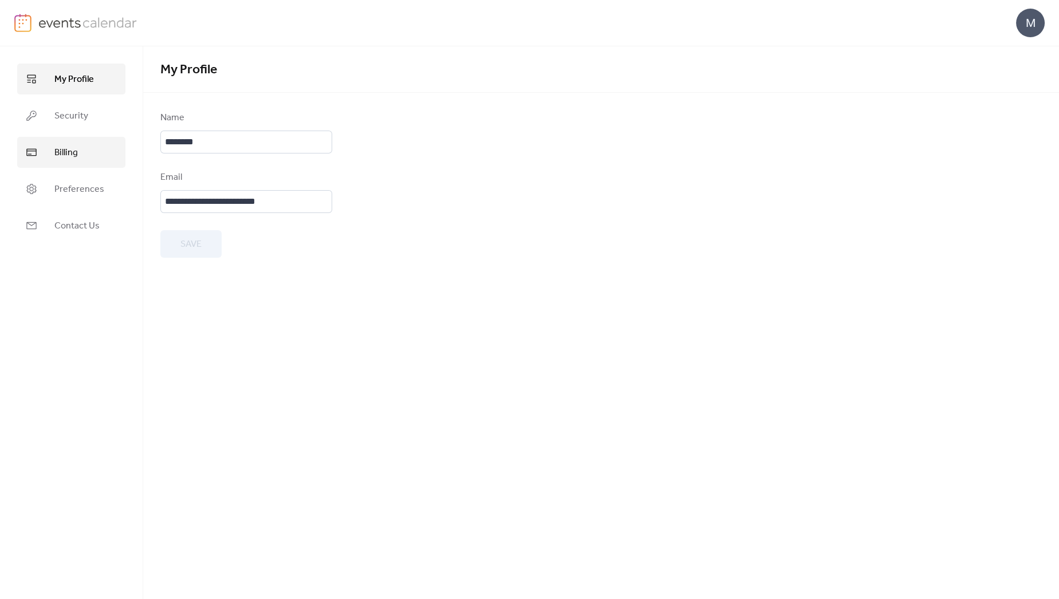
click at [83, 160] on link "Billing" at bounding box center [71, 152] width 108 height 31
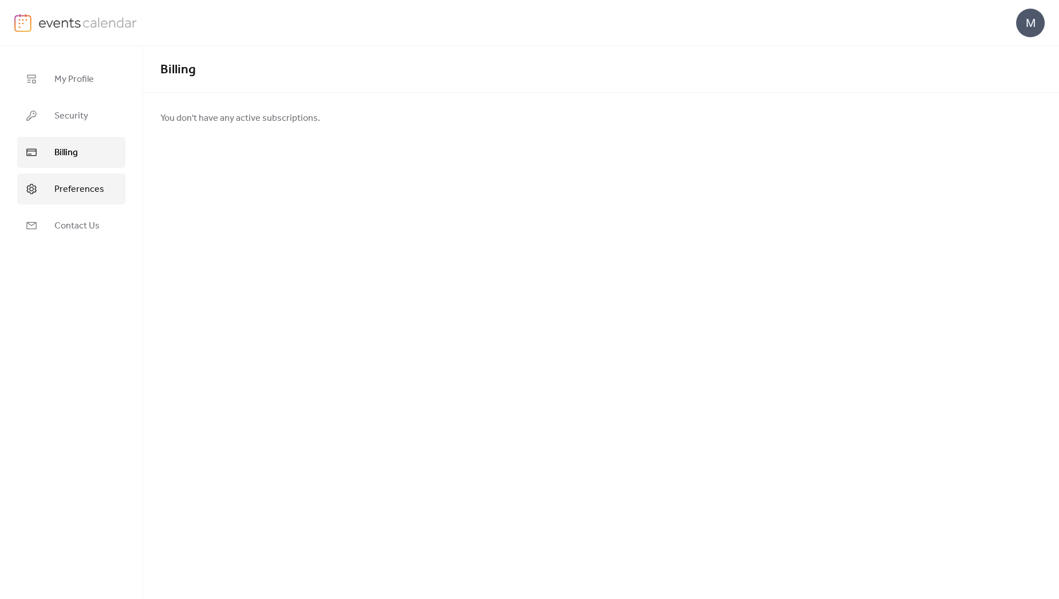
click at [82, 176] on link "Preferences" at bounding box center [71, 188] width 108 height 31
click at [203, 157] on body "M My Profile Security Billing Preferences Contact Us Preferences Preferences Da…" at bounding box center [529, 299] width 1059 height 599
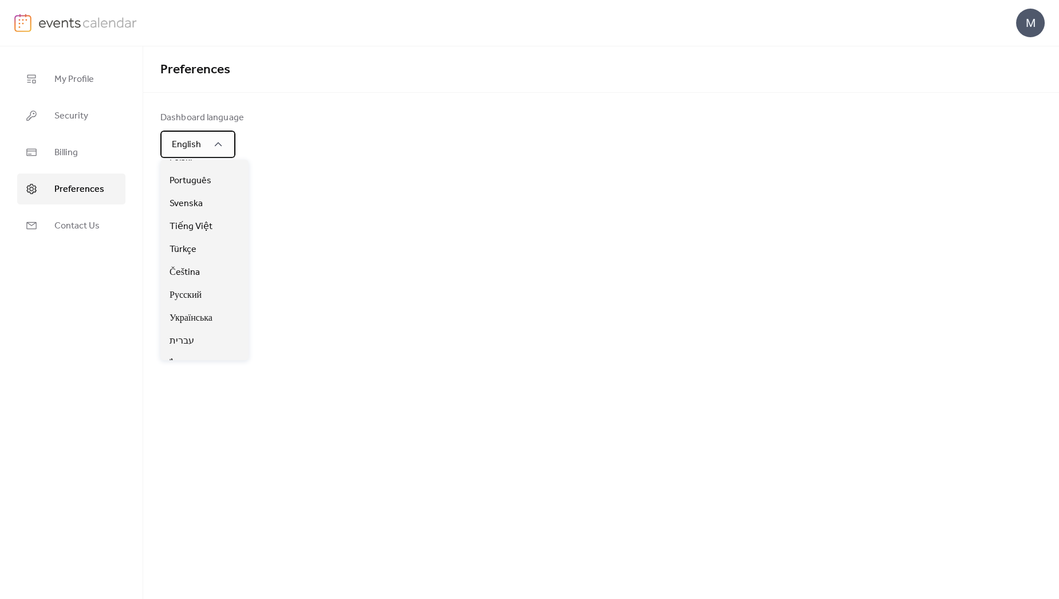
scroll to position [326, 0]
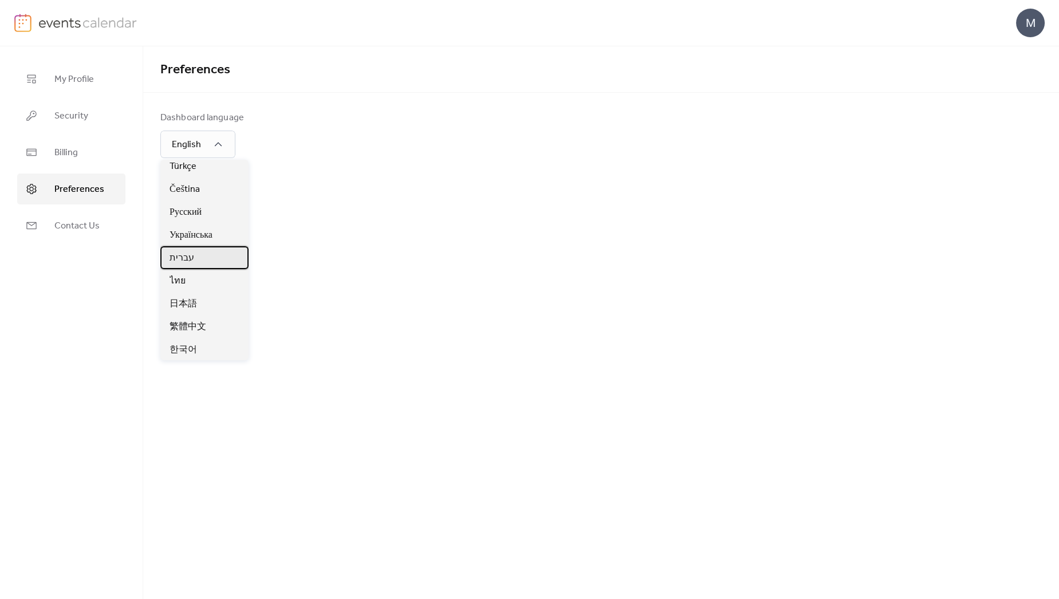
click at [198, 259] on div "עברית" at bounding box center [204, 257] width 88 height 23
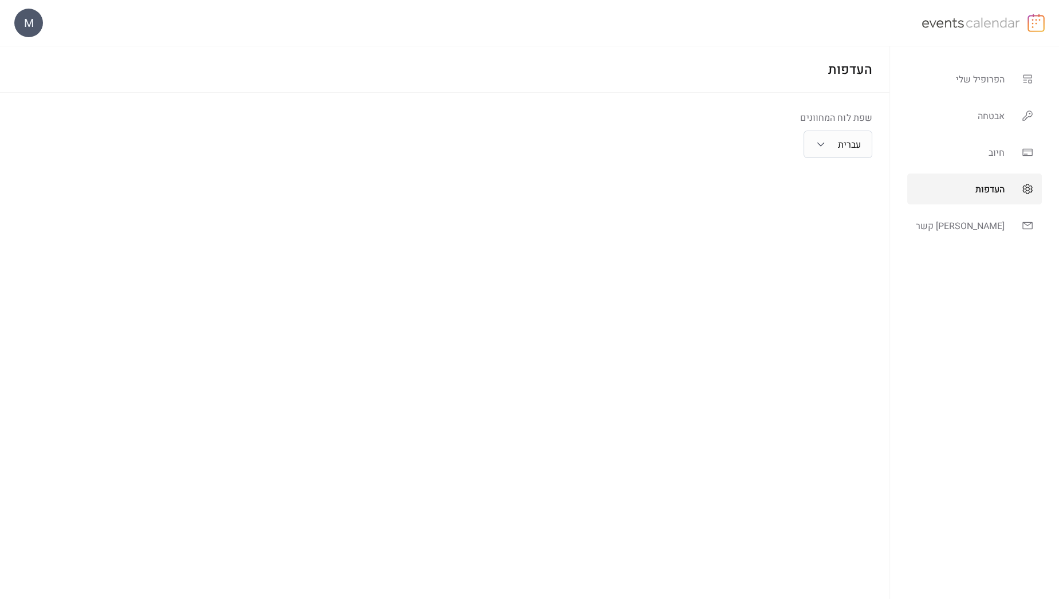
click at [1040, 21] on img at bounding box center [1035, 23] width 17 height 18
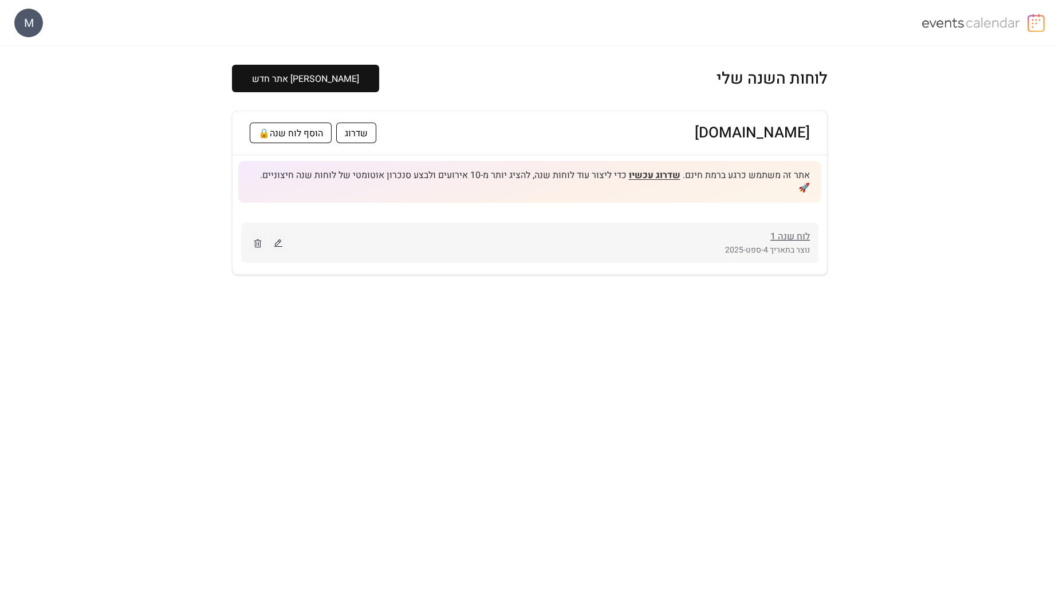
click at [802, 230] on span "לוח שנה 1" at bounding box center [790, 237] width 40 height 14
